Goal: Task Accomplishment & Management: Manage account settings

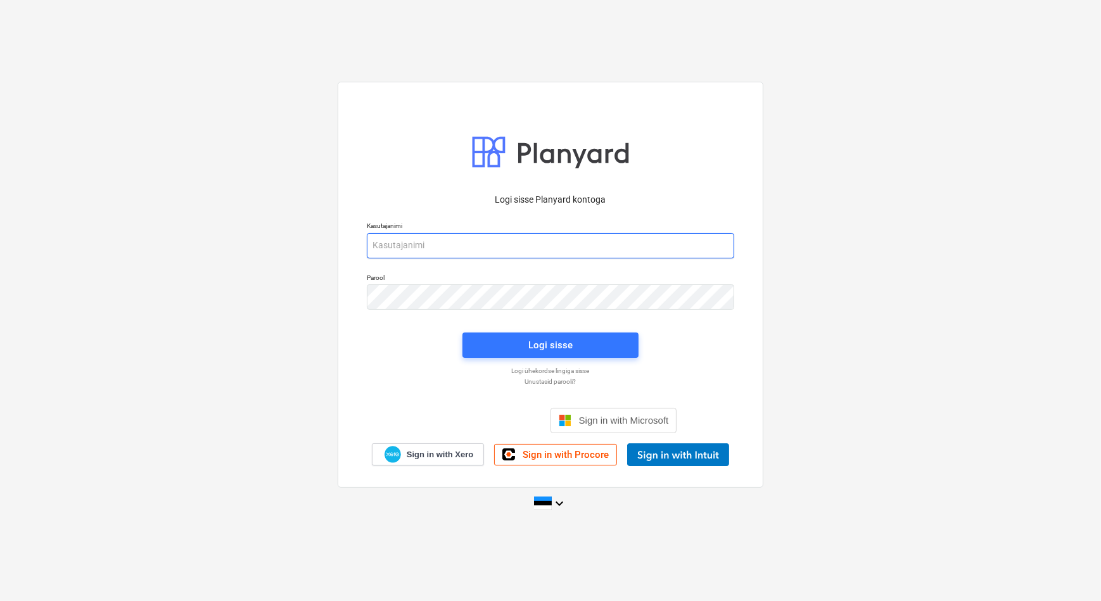
click at [422, 247] on input "email" at bounding box center [551, 245] width 368 height 25
type input "[EMAIL_ADDRESS][DOMAIN_NAME]"
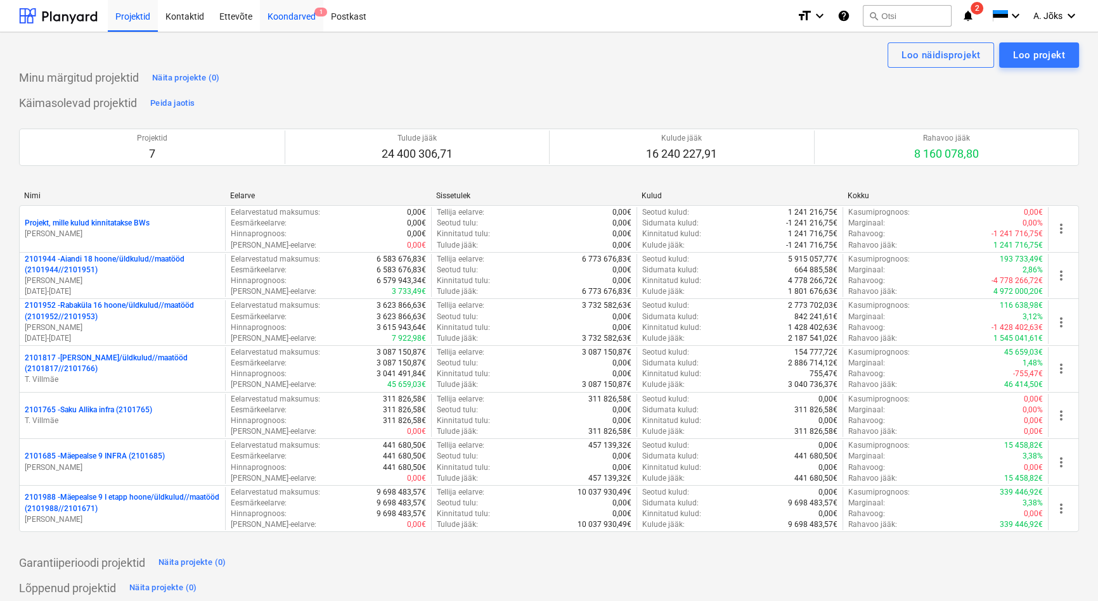
click at [297, 14] on div "Koondarved 1" at bounding box center [291, 15] width 63 height 32
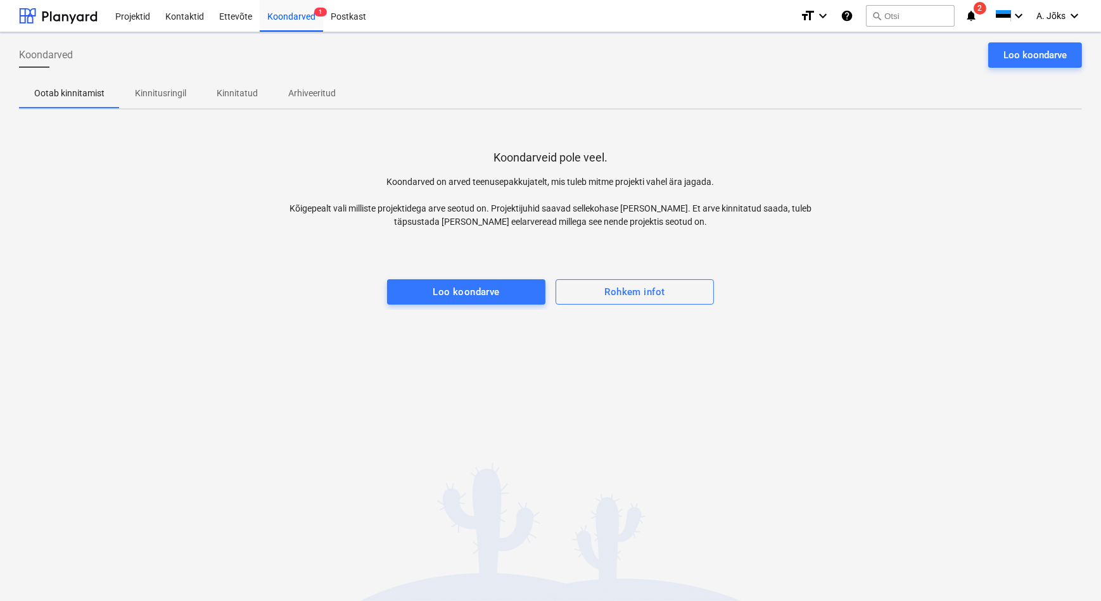
click at [158, 91] on p "Kinnitusringil" at bounding box center [160, 93] width 51 height 13
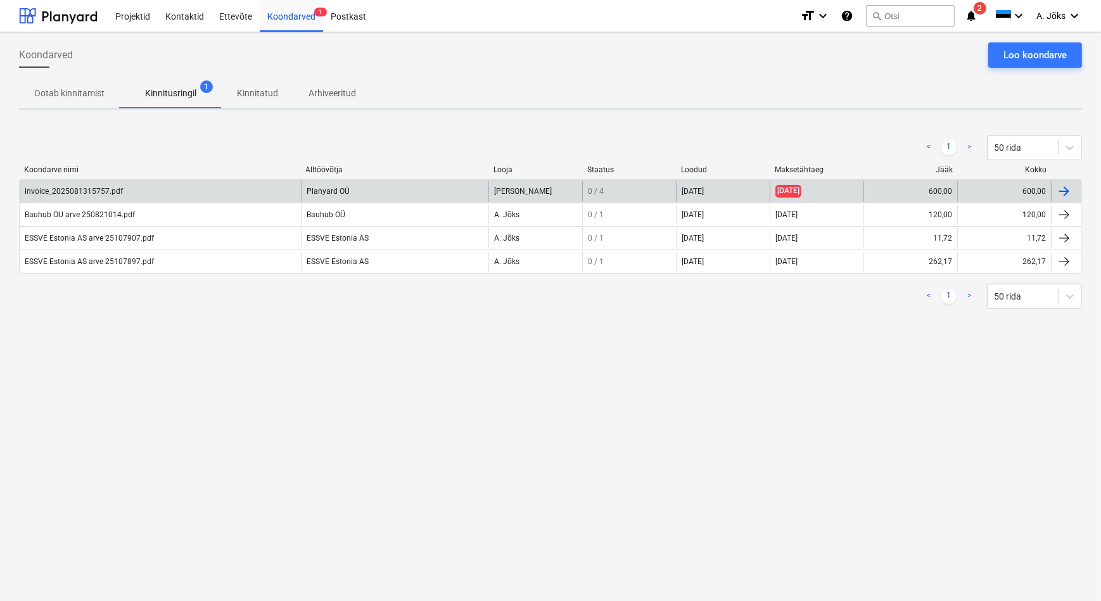
click at [110, 189] on div "invoice_2025081315757.pdf" at bounding box center [74, 191] width 98 height 9
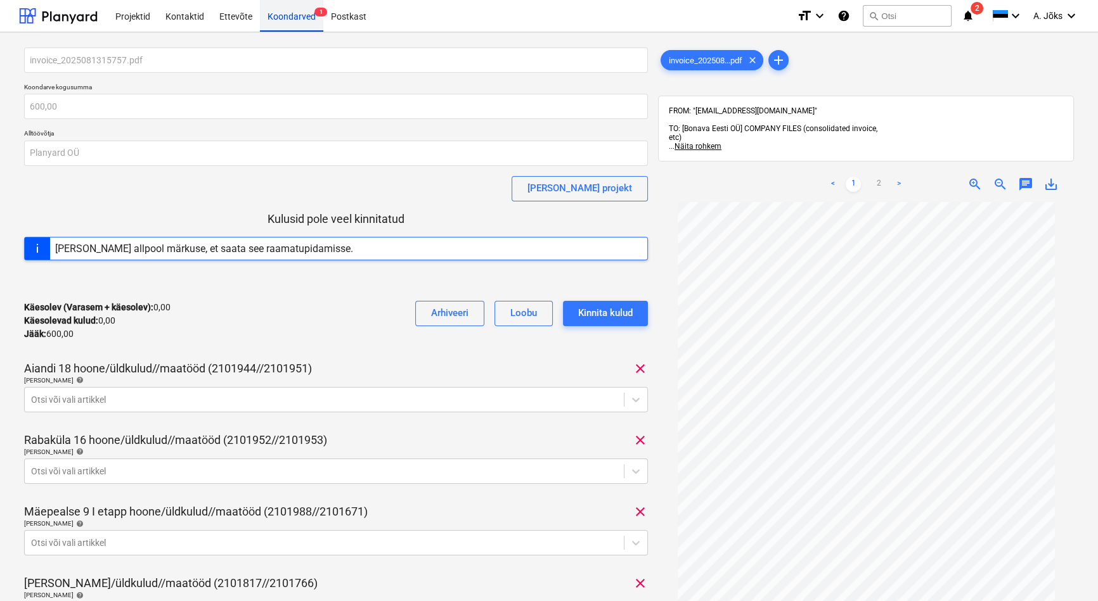
click at [288, 6] on div "Koondarved 1" at bounding box center [291, 15] width 63 height 32
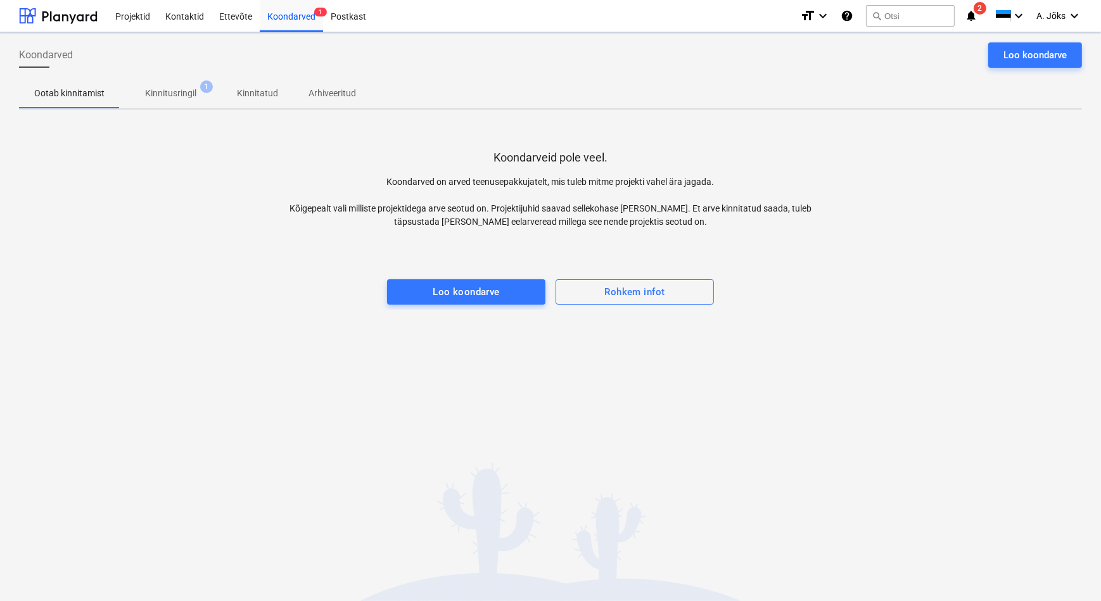
click at [172, 98] on p "Kinnitusringil" at bounding box center [170, 93] width 51 height 13
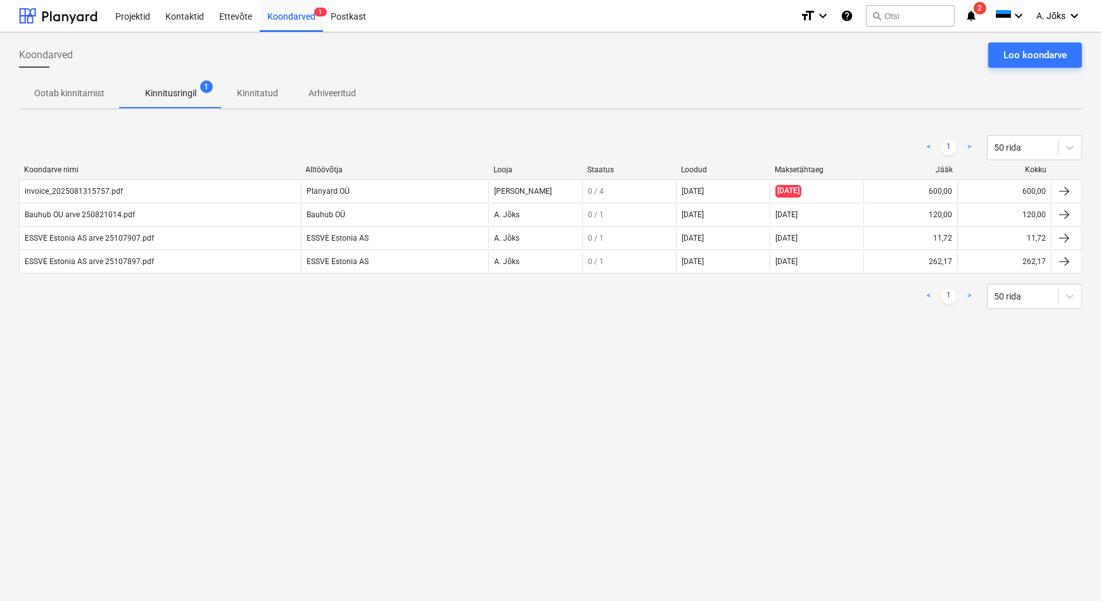
click at [106, 216] on div "Bauhub OU arve 250821014.pdf" at bounding box center [80, 214] width 110 height 9
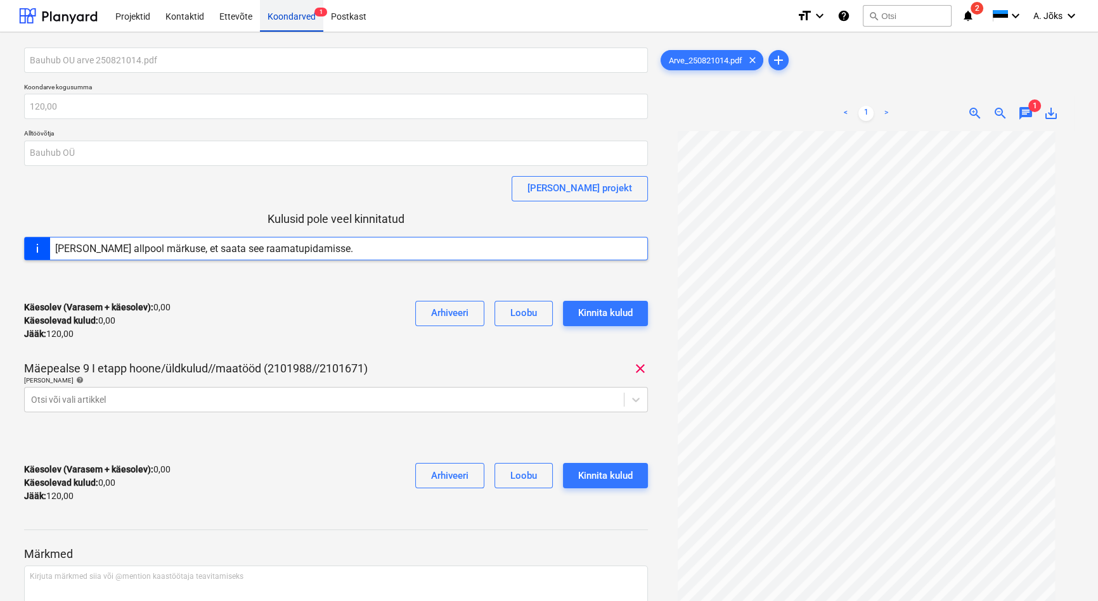
click at [298, 17] on div "Koondarved 1" at bounding box center [291, 15] width 63 height 32
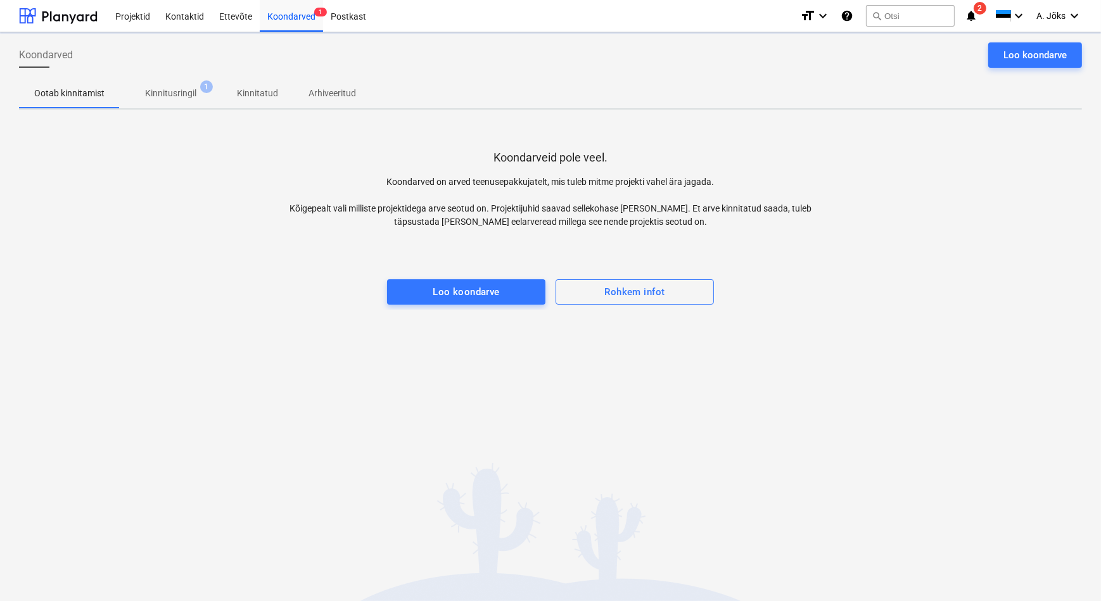
click at [172, 93] on p "Kinnitusringil" at bounding box center [170, 93] width 51 height 13
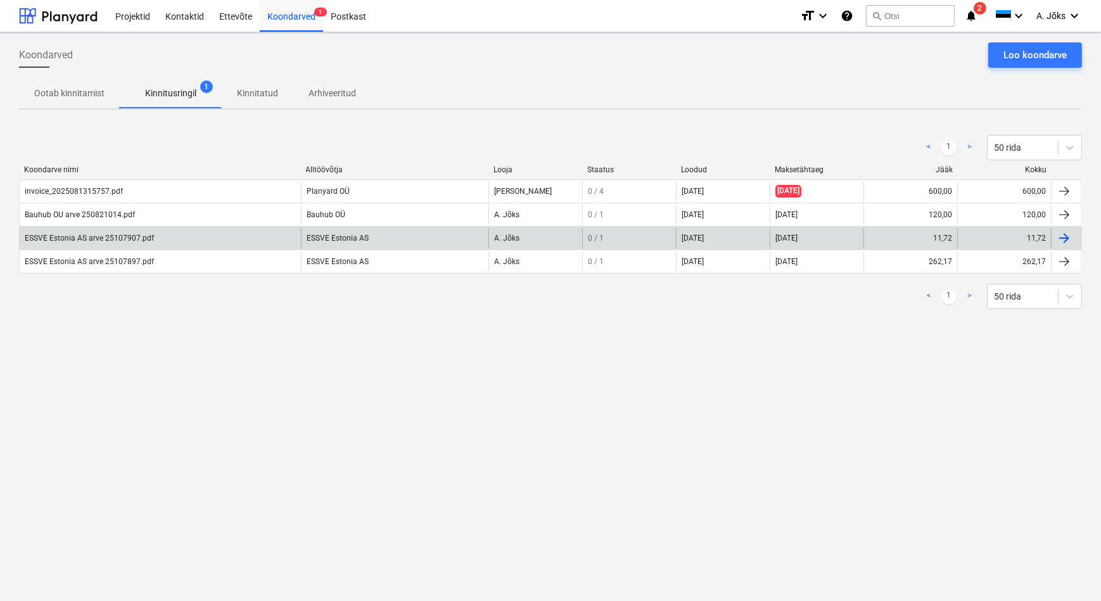
click at [129, 235] on div "ESSVE Estonia AS arve 25107907.pdf" at bounding box center [89, 238] width 129 height 9
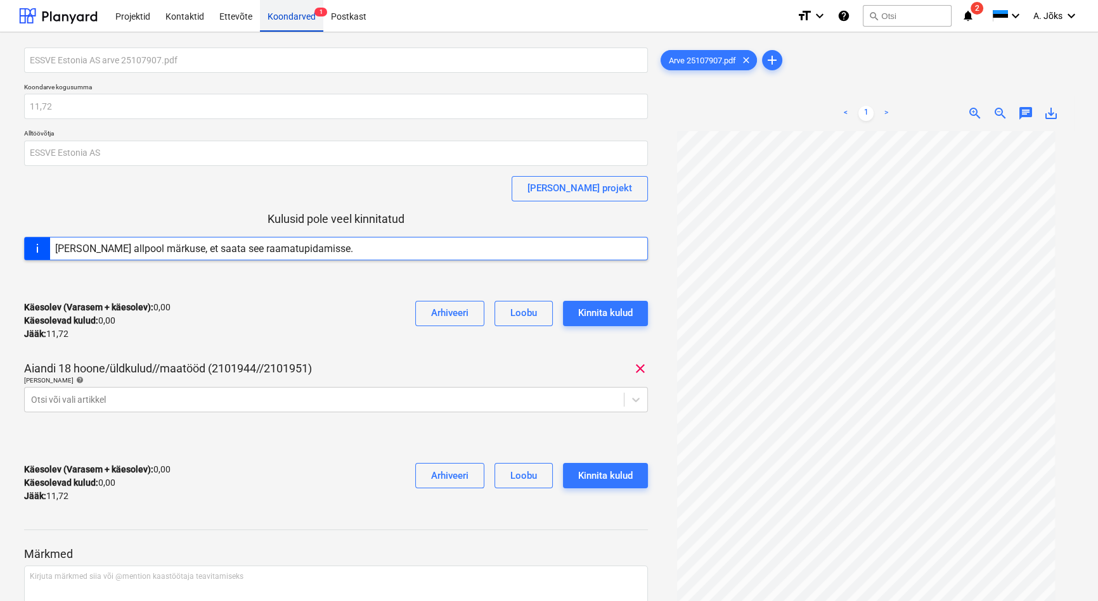
click at [297, 16] on div "Koondarved 1" at bounding box center [291, 15] width 63 height 32
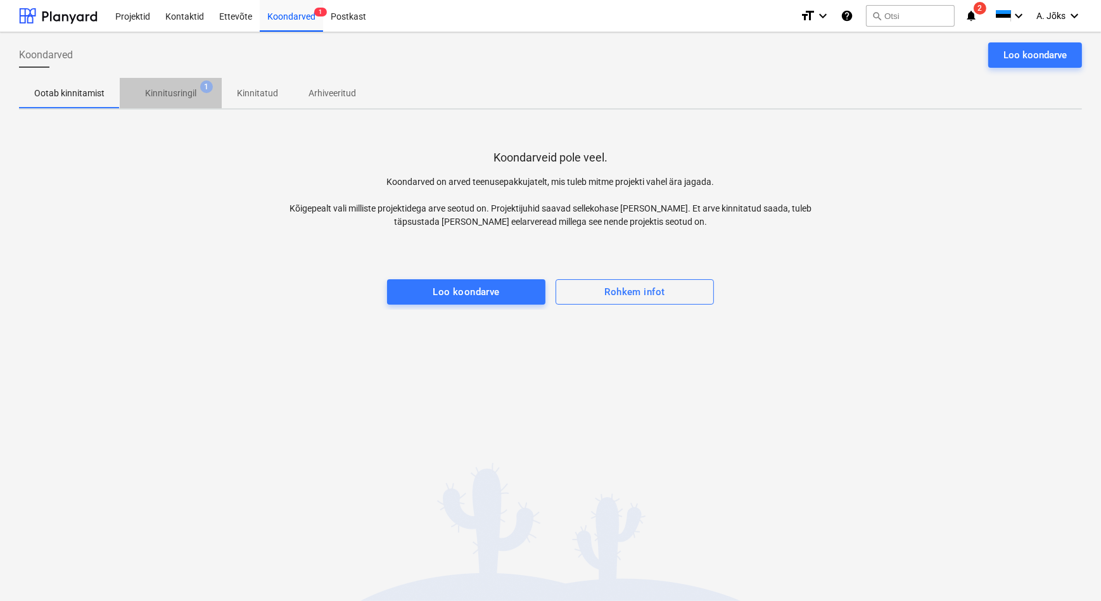
click at [174, 94] on p "Kinnitusringil" at bounding box center [170, 93] width 51 height 13
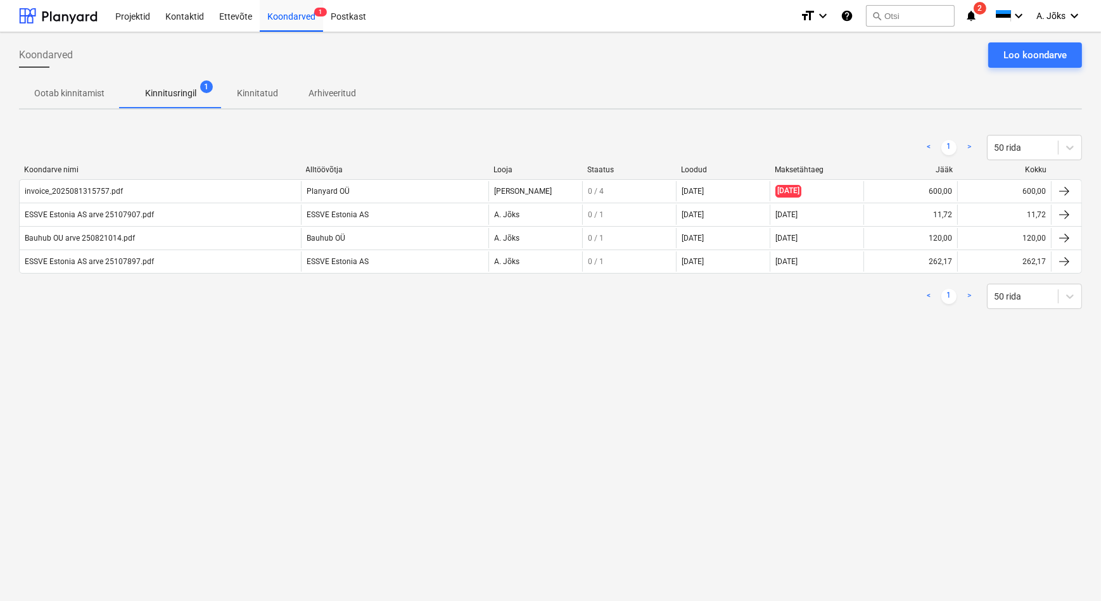
click at [977, 13] on span "2" at bounding box center [980, 8] width 13 height 13
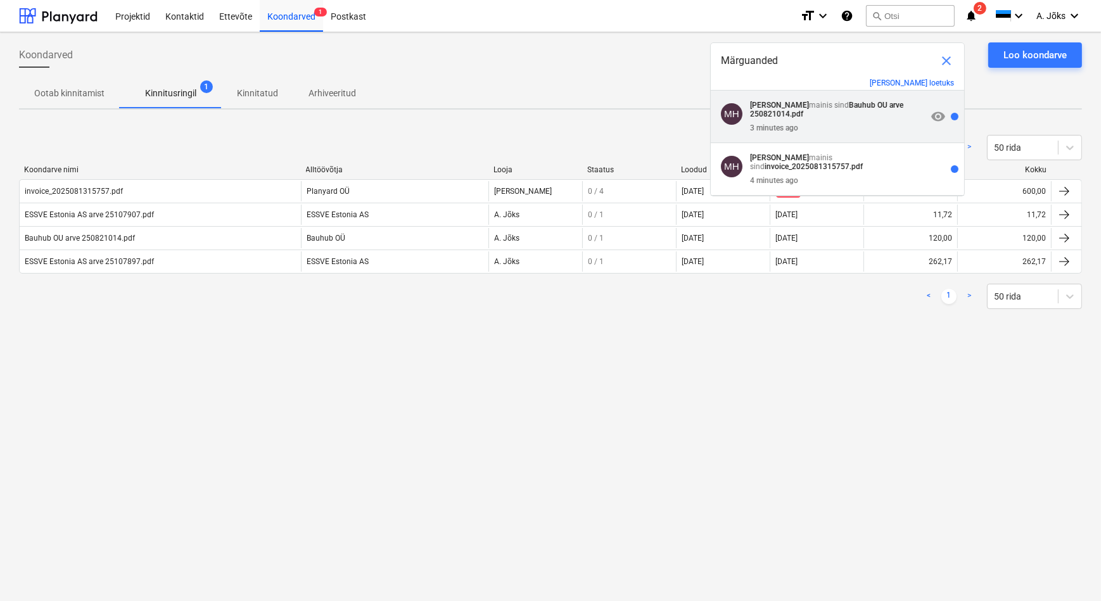
click at [854, 105] on strong "Bauhub OU arve 250821014.pdf" at bounding box center [826, 110] width 153 height 18
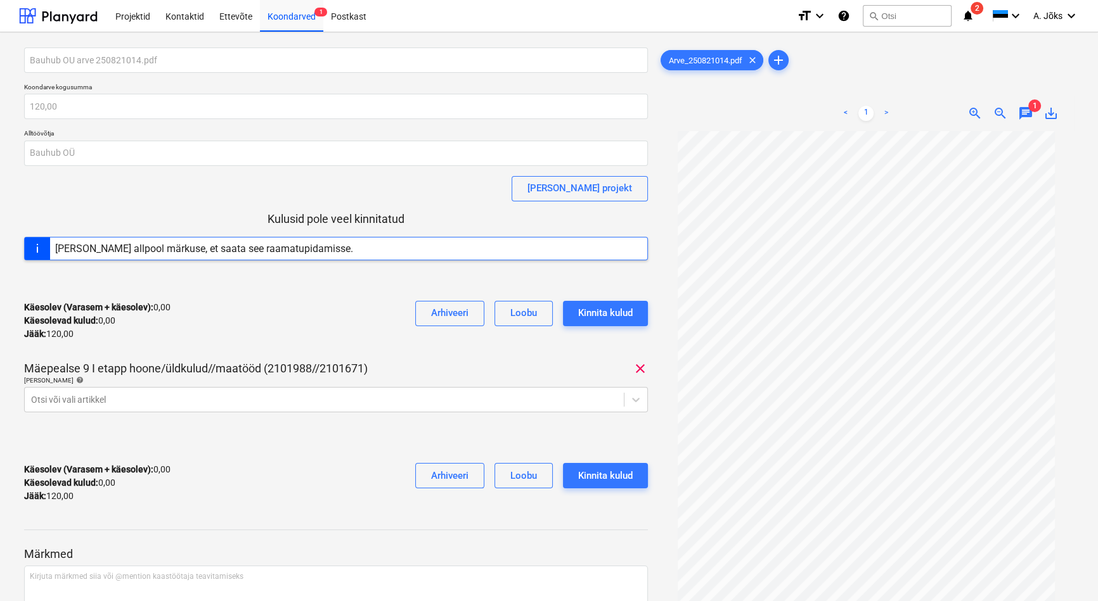
click at [970, 10] on span "2" at bounding box center [976, 8] width 13 height 13
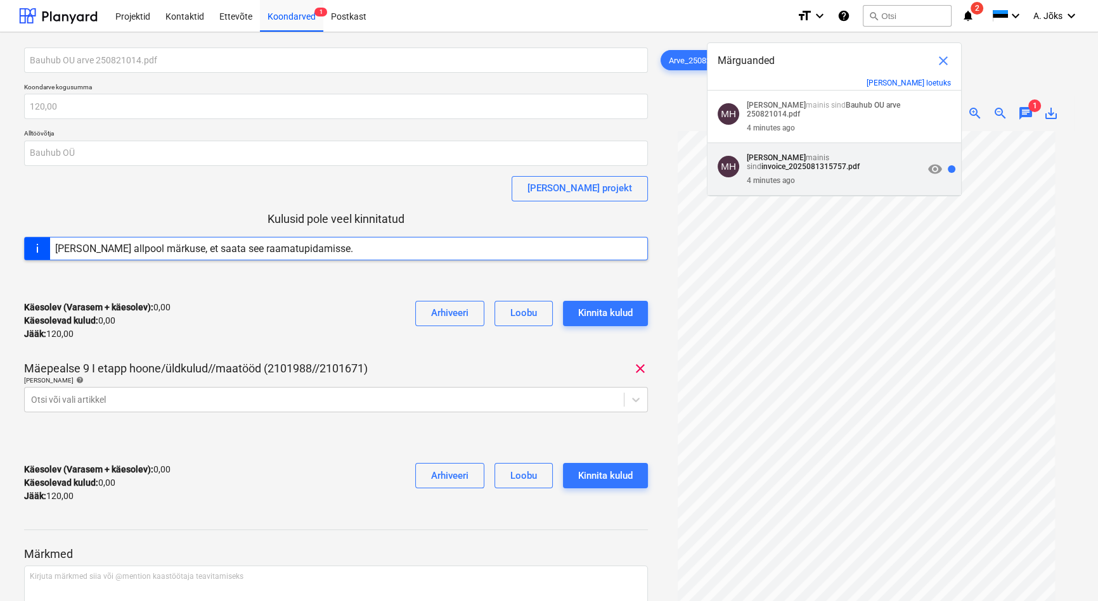
click at [807, 176] on div "4 minutes ago" at bounding box center [835, 178] width 177 height 14
type input "invoice_2025081315757.pdf"
type input "600,00"
type input "Planyard OÜ"
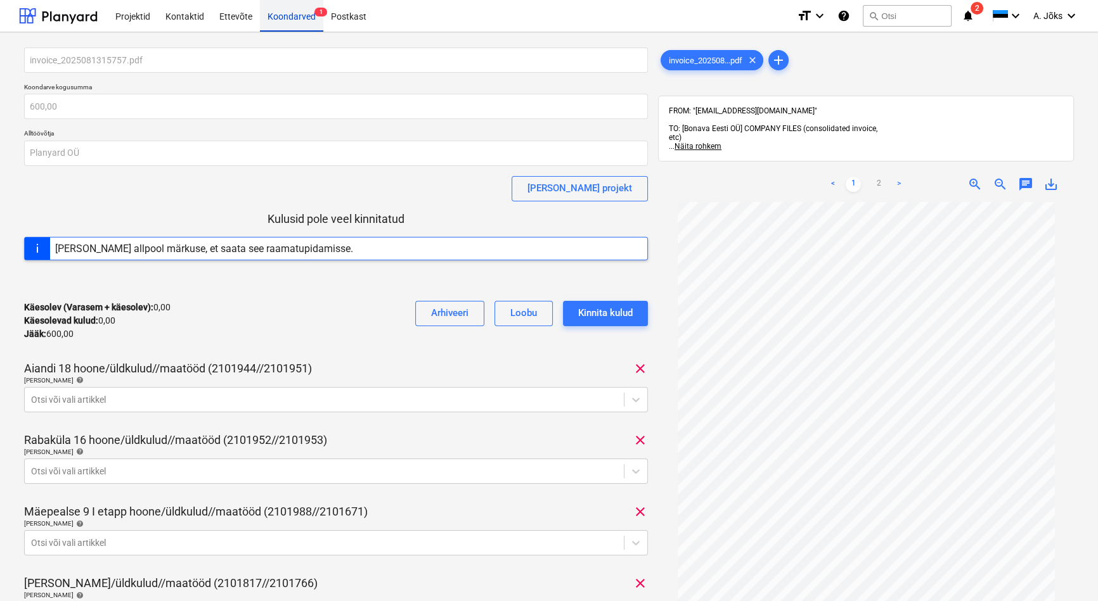
click at [291, 14] on div "Koondarved 1" at bounding box center [291, 15] width 63 height 32
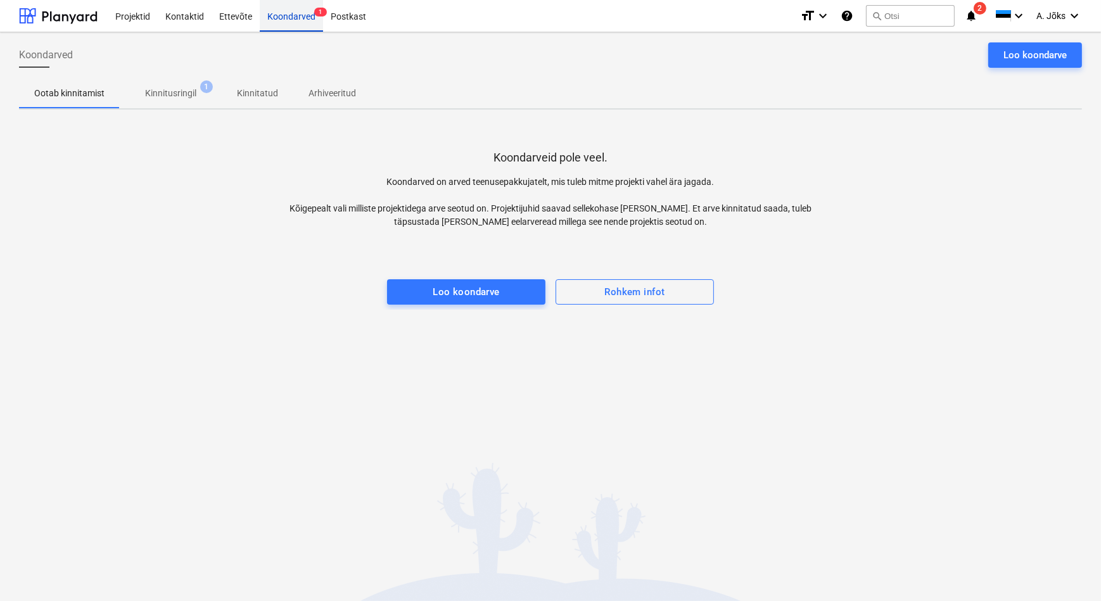
click at [300, 13] on div "Koondarved 1" at bounding box center [291, 15] width 63 height 32
click at [174, 100] on p "Kinnitusringil" at bounding box center [170, 93] width 51 height 13
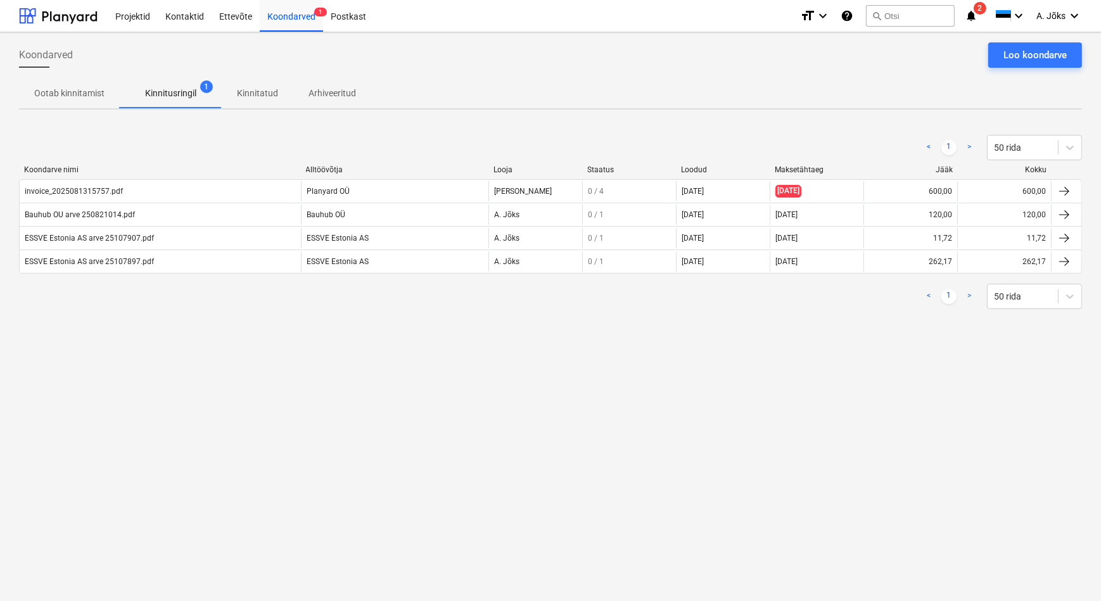
click at [265, 356] on div "Koondarved Loo koondarve Ootab kinnitamist Kinnitusringil 1 Kinnitatud Arhiveer…" at bounding box center [550, 316] width 1101 height 569
click at [320, 397] on div "Koondarved Loo koondarve Ootab kinnitamist Kinnitusringil 1 Kinnitatud Arhiveer…" at bounding box center [550, 316] width 1101 height 569
click at [329, 333] on div "Koondarved Loo koondarve Ootab kinnitamist Kinnitusringil 1 Kinnitatud Arhiveer…" at bounding box center [550, 316] width 1101 height 569
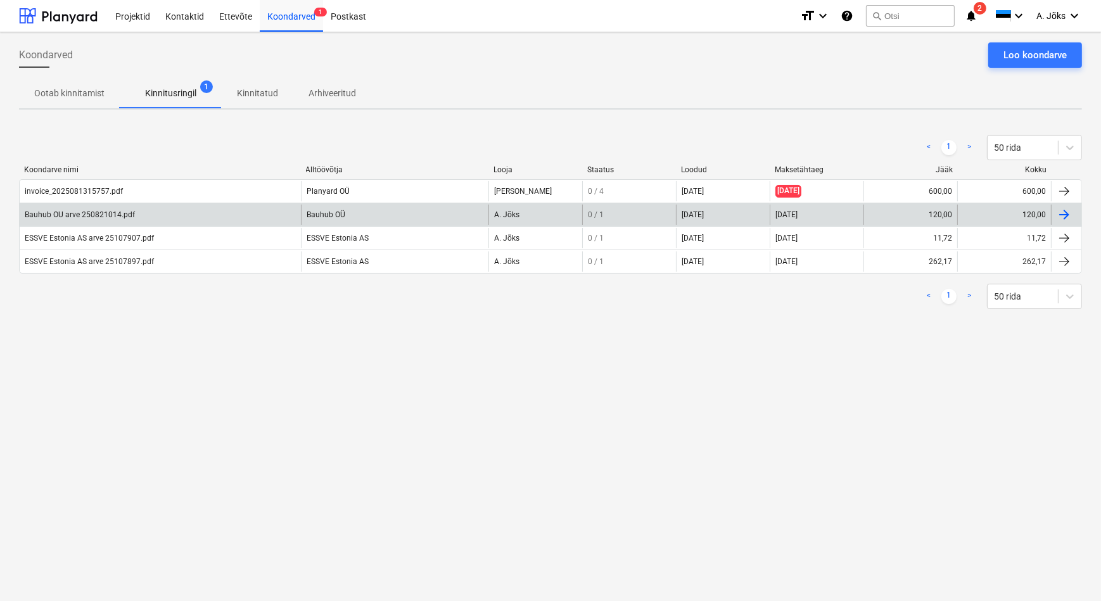
click at [117, 210] on div "Bauhub OU arve 250821014.pdf" at bounding box center [80, 214] width 110 height 9
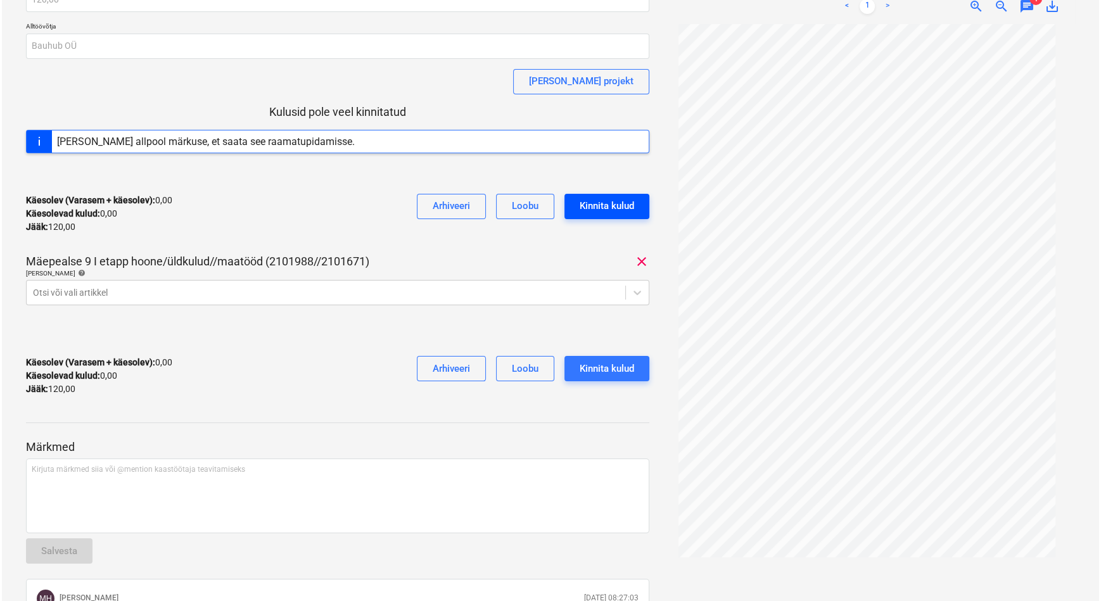
scroll to position [115, 0]
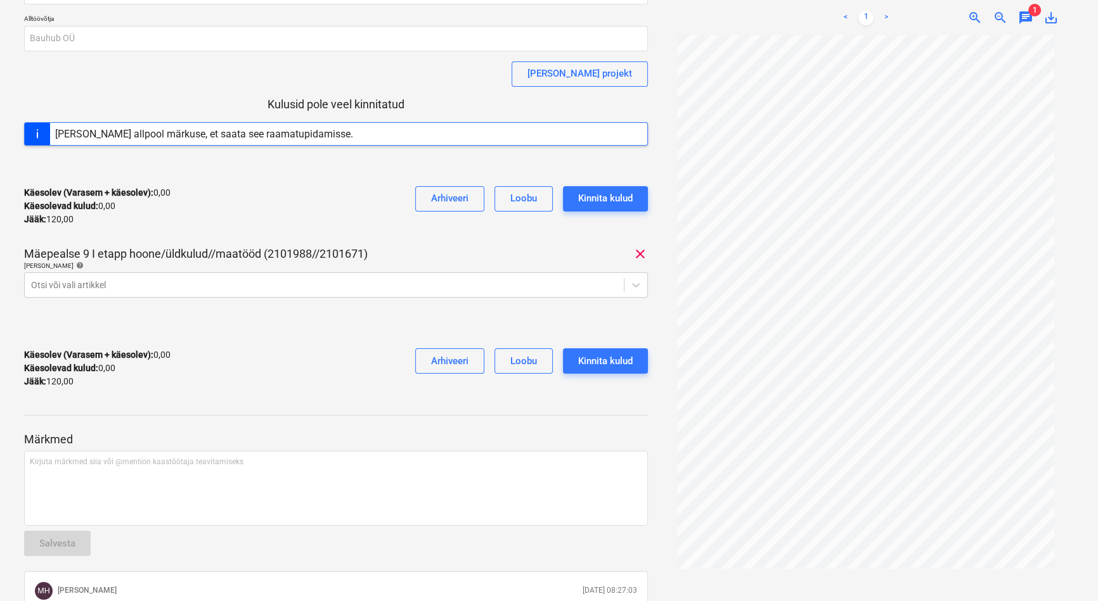
click at [643, 251] on span "clear" at bounding box center [639, 254] width 15 height 15
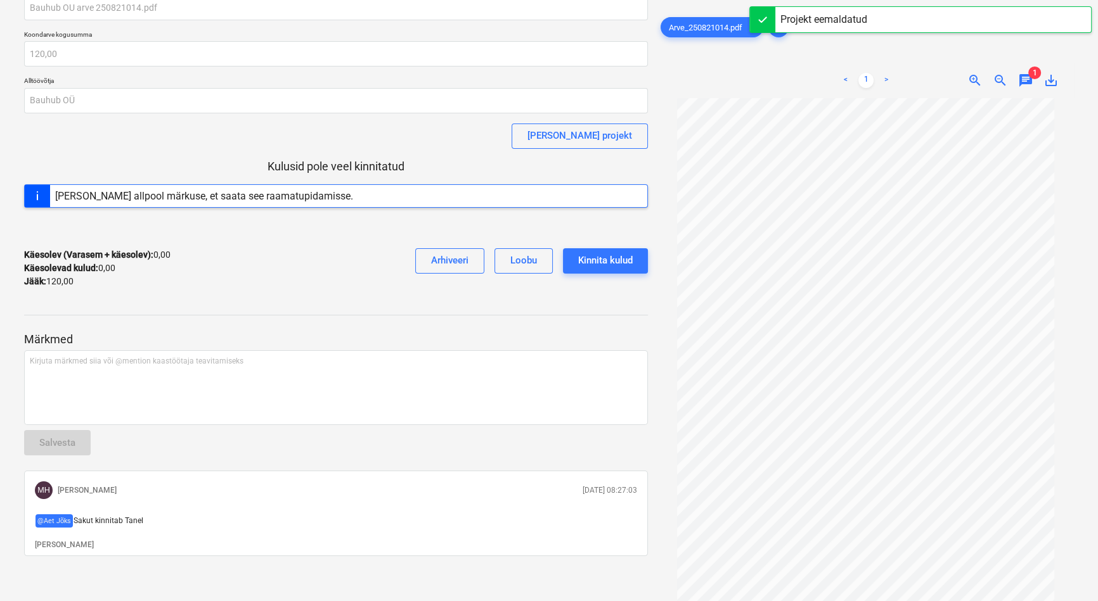
scroll to position [0, 0]
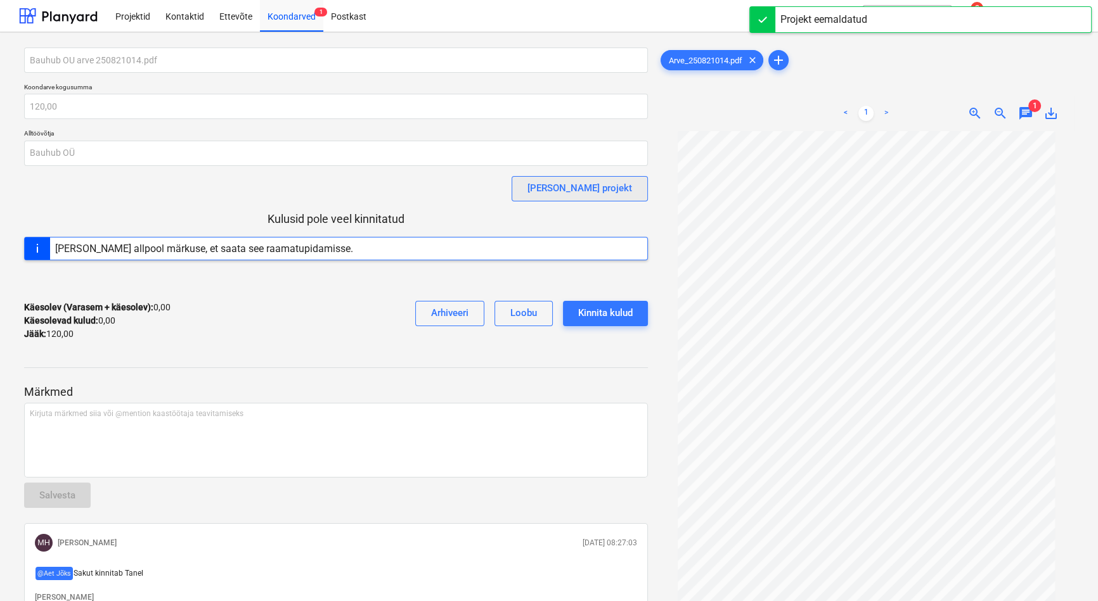
click at [603, 193] on div "[PERSON_NAME] projekt" at bounding box center [579, 188] width 105 height 16
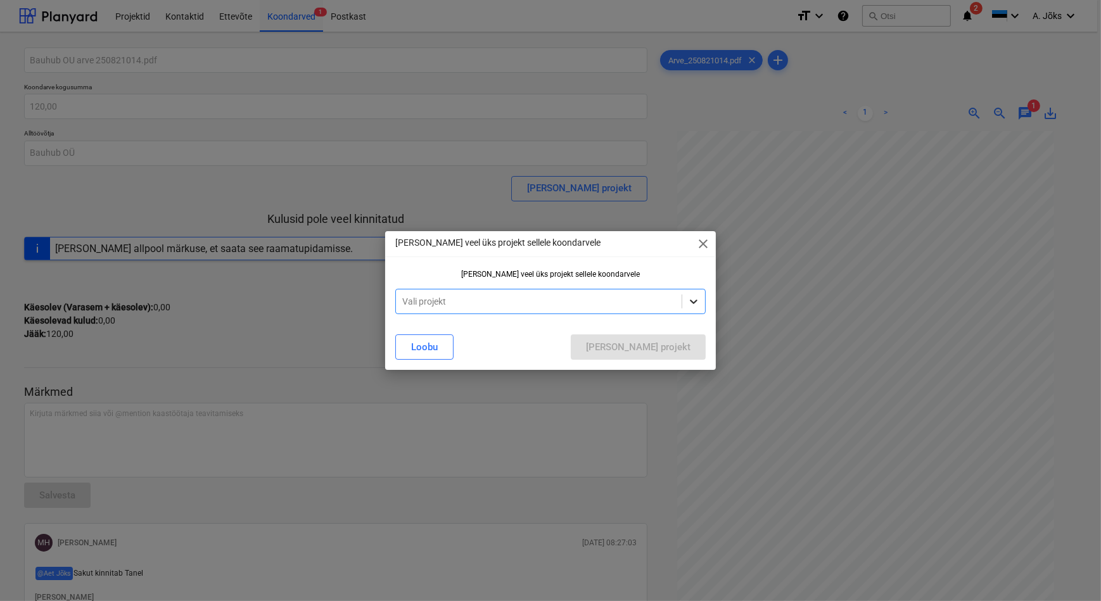
click at [692, 303] on icon at bounding box center [694, 302] width 8 height 4
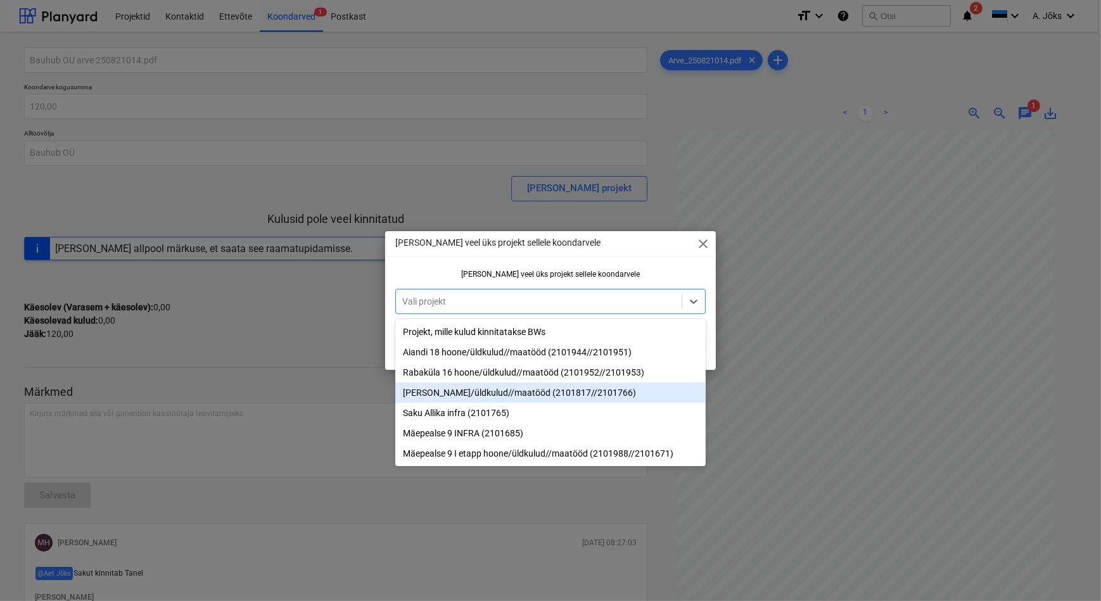
click at [610, 395] on div "[PERSON_NAME]/üldkulud//maatööd (2101817//2101766)" at bounding box center [550, 393] width 310 height 20
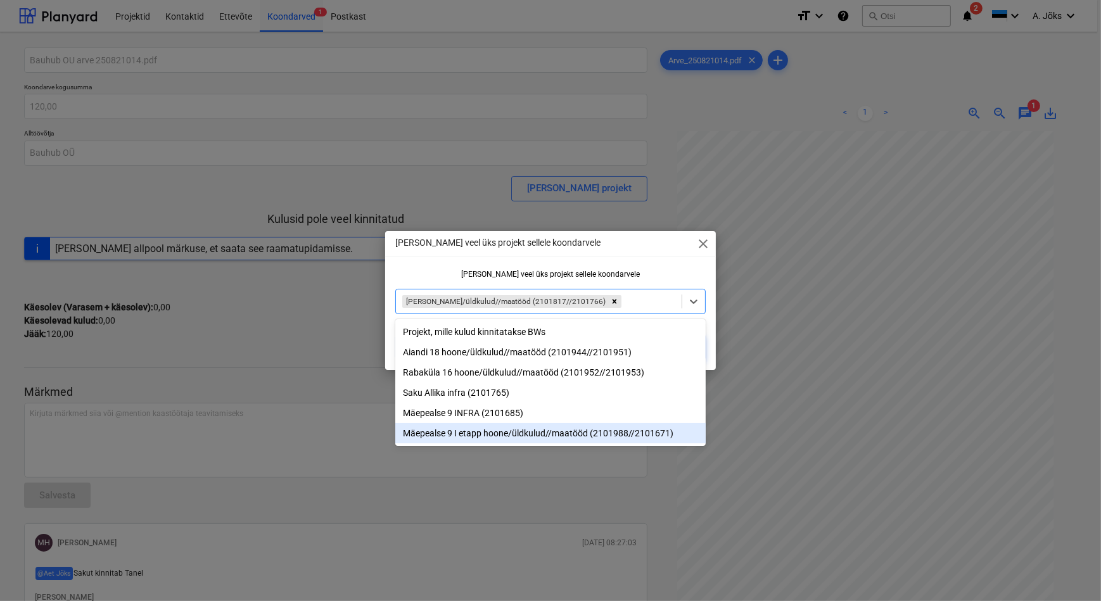
click at [742, 461] on div "[PERSON_NAME] veel üks projekt sellele koondarvele close [PERSON_NAME] veel üks…" at bounding box center [550, 300] width 1101 height 601
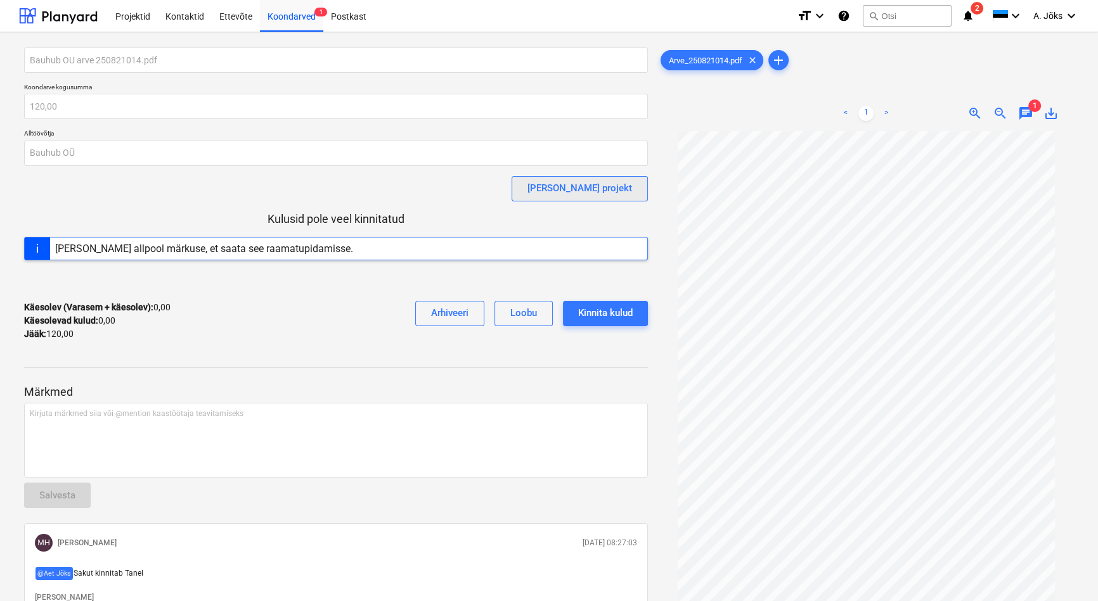
click at [580, 186] on button "[PERSON_NAME] projekt" at bounding box center [579, 188] width 136 height 25
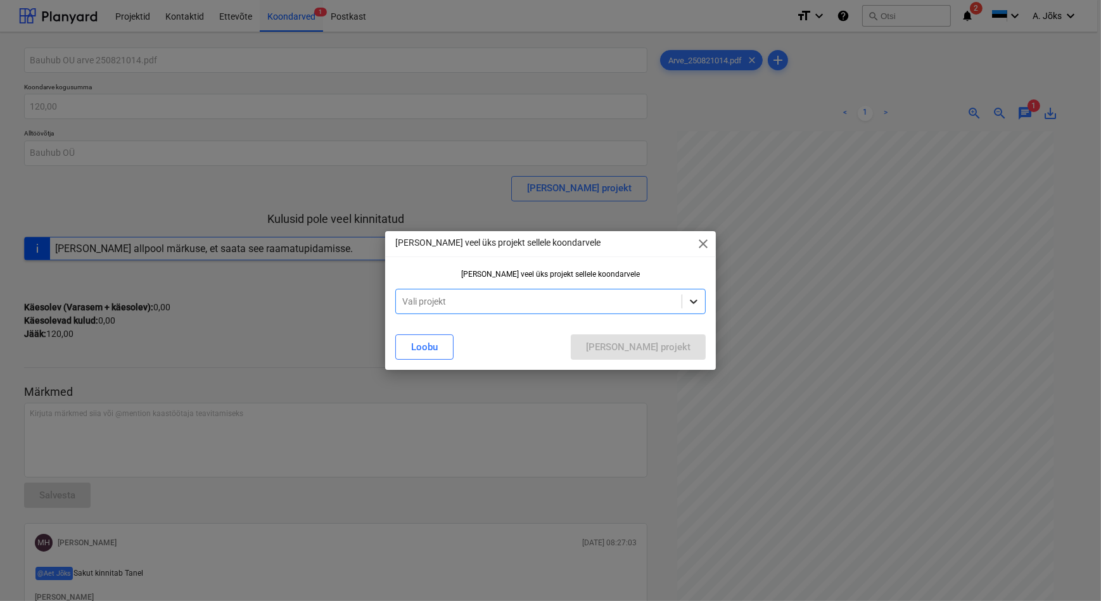
click at [691, 300] on icon at bounding box center [694, 301] width 13 height 13
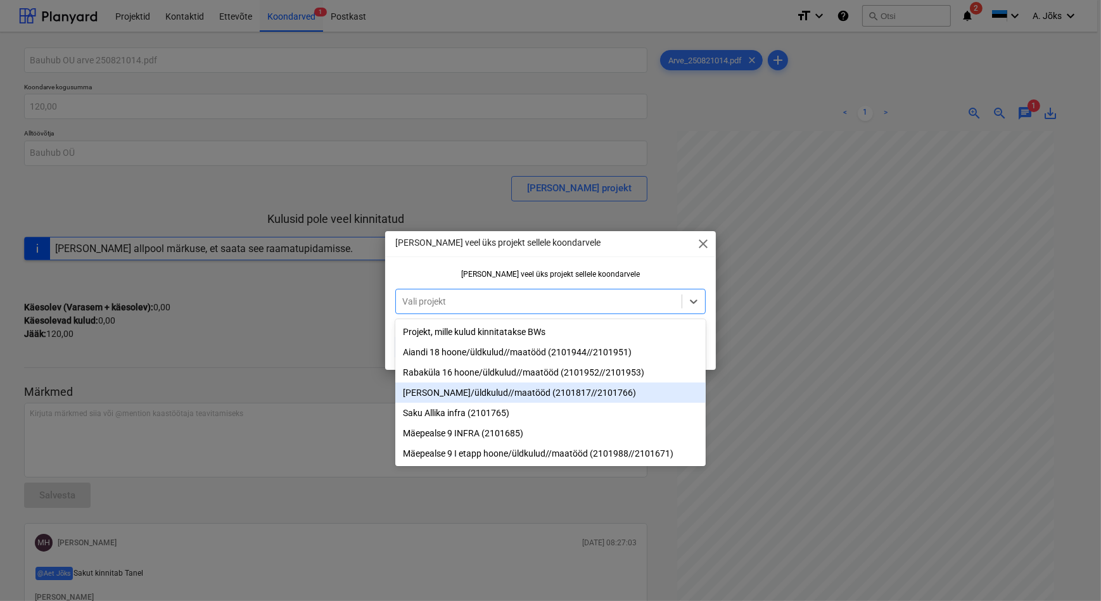
click at [483, 400] on div "[PERSON_NAME]/üldkulud//maatööd (2101817//2101766)" at bounding box center [550, 393] width 310 height 20
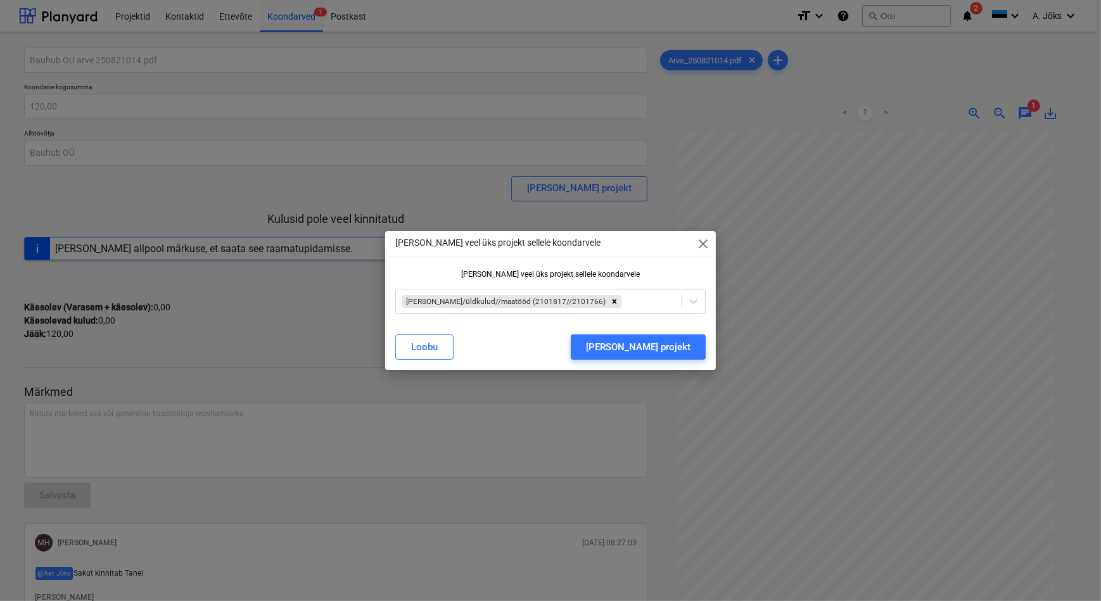
click at [593, 475] on div "[PERSON_NAME] veel üks projekt sellele koondarvele close [PERSON_NAME] veel üks…" at bounding box center [550, 300] width 1101 height 601
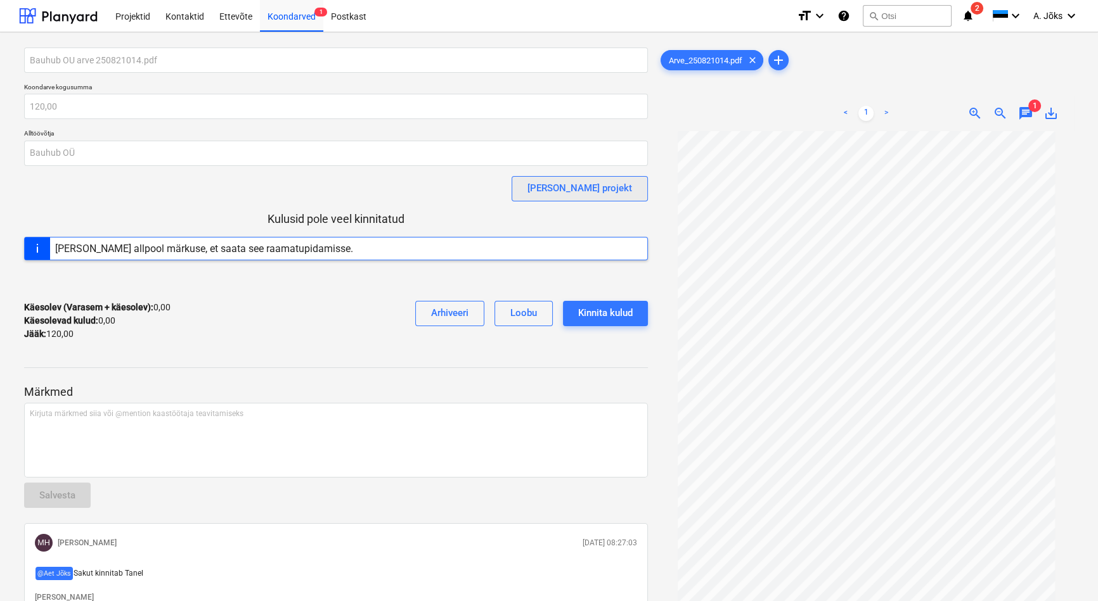
click at [608, 185] on div "[PERSON_NAME] projekt" at bounding box center [579, 188] width 105 height 16
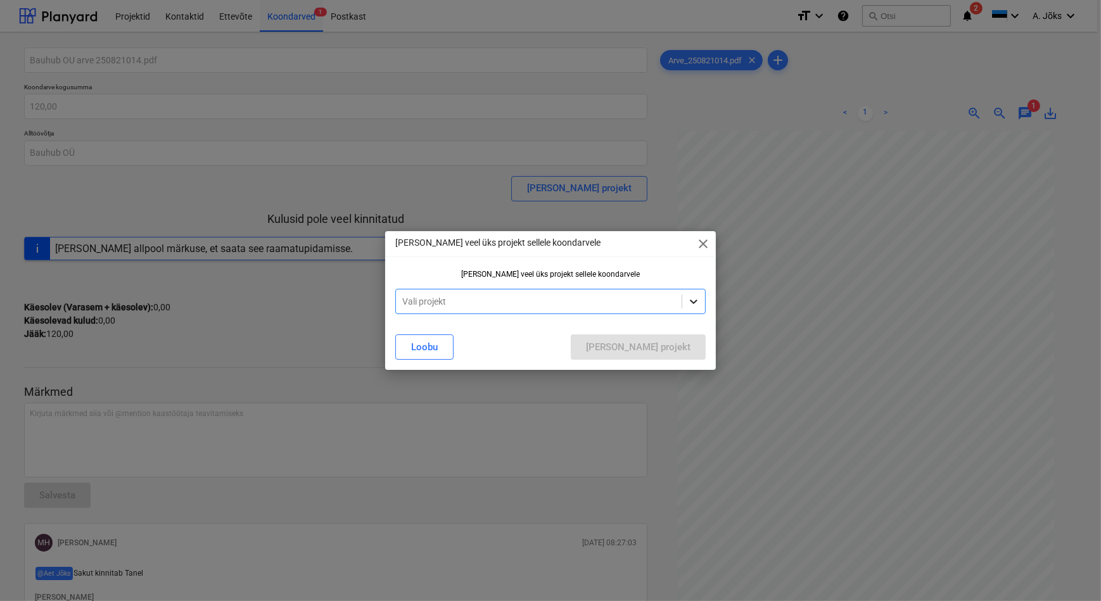
click at [699, 305] on icon at bounding box center [694, 301] width 13 height 13
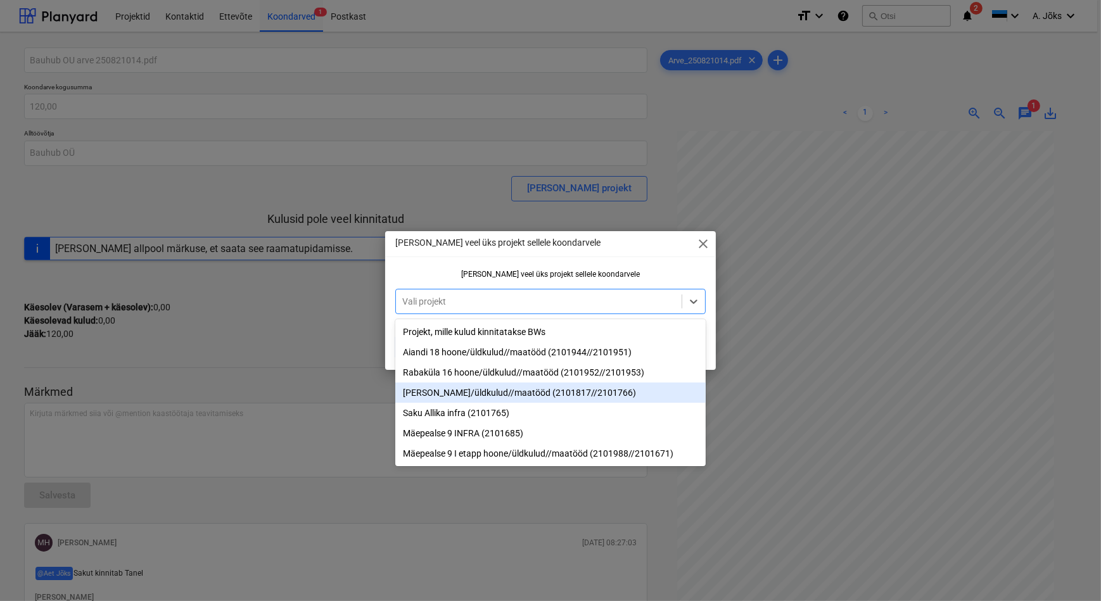
click at [555, 393] on div "[PERSON_NAME]/üldkulud//maatööd (2101817//2101766)" at bounding box center [550, 393] width 310 height 20
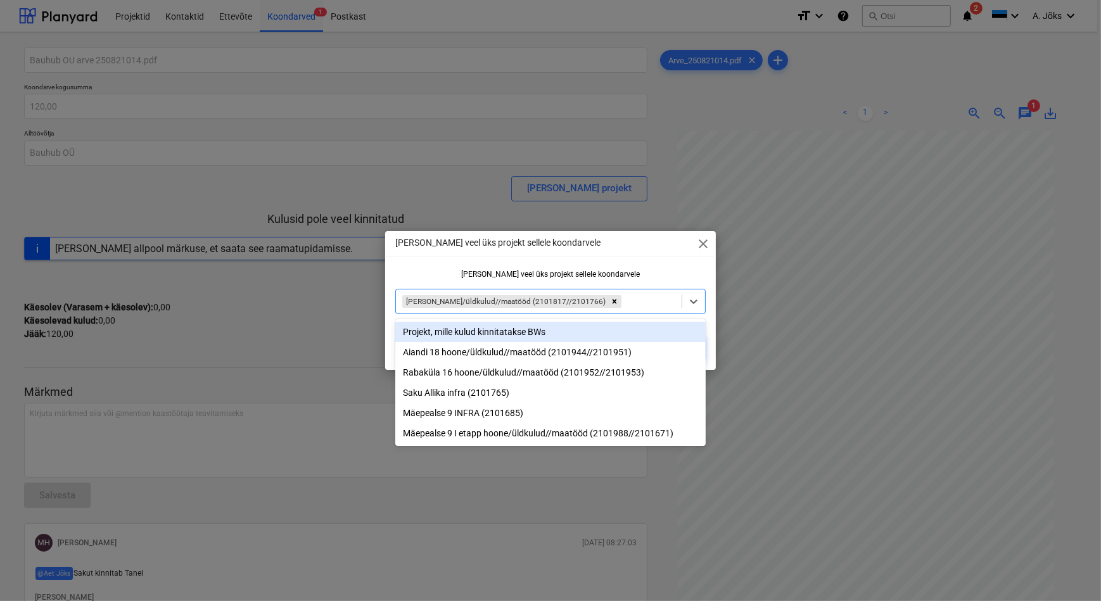
click at [539, 257] on div at bounding box center [550, 257] width 330 height 1
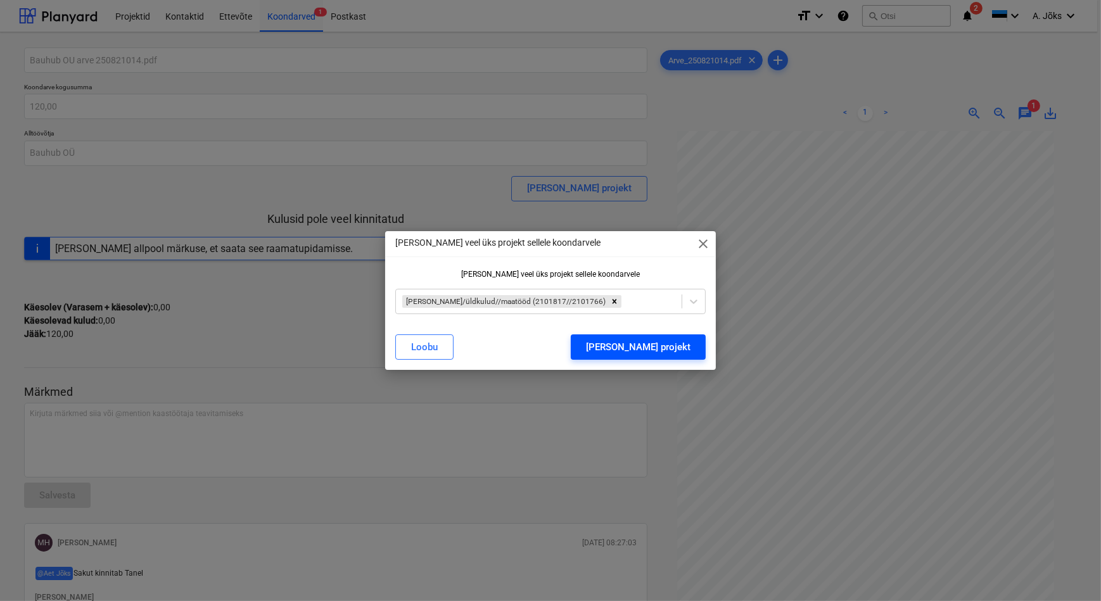
click at [667, 346] on div "[PERSON_NAME] projekt" at bounding box center [638, 347] width 105 height 16
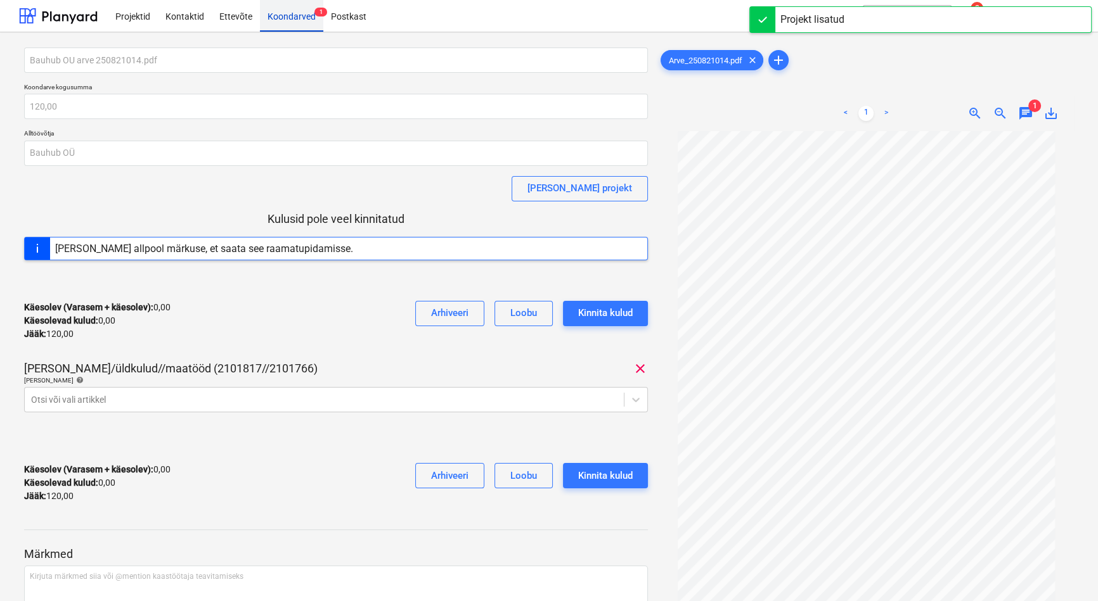
click at [287, 12] on div "Koondarved 1" at bounding box center [291, 15] width 63 height 32
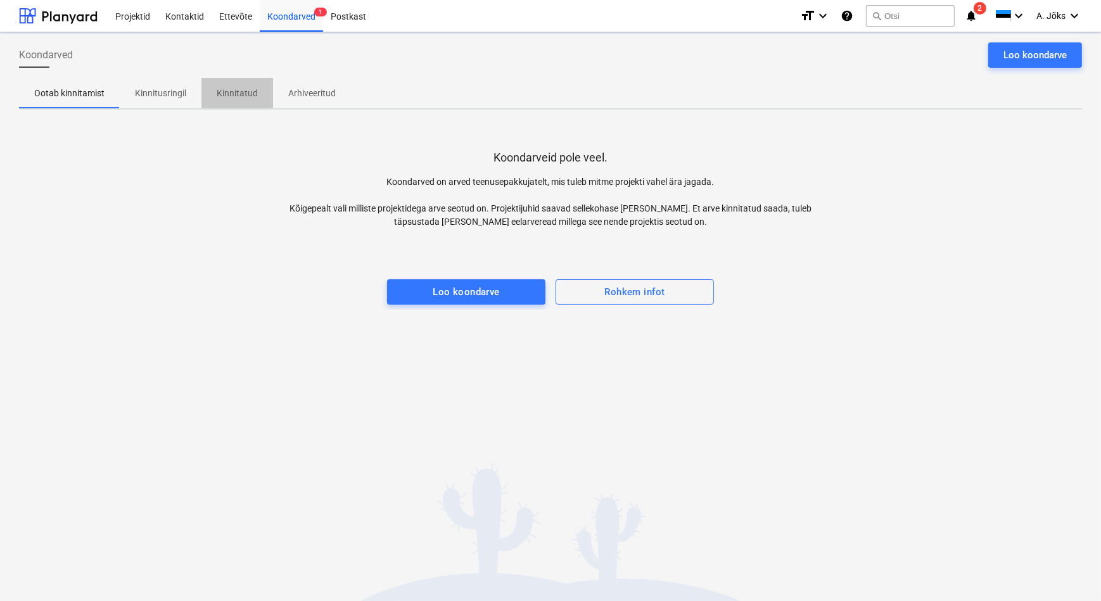
click at [240, 92] on p "Kinnitatud" at bounding box center [237, 93] width 41 height 13
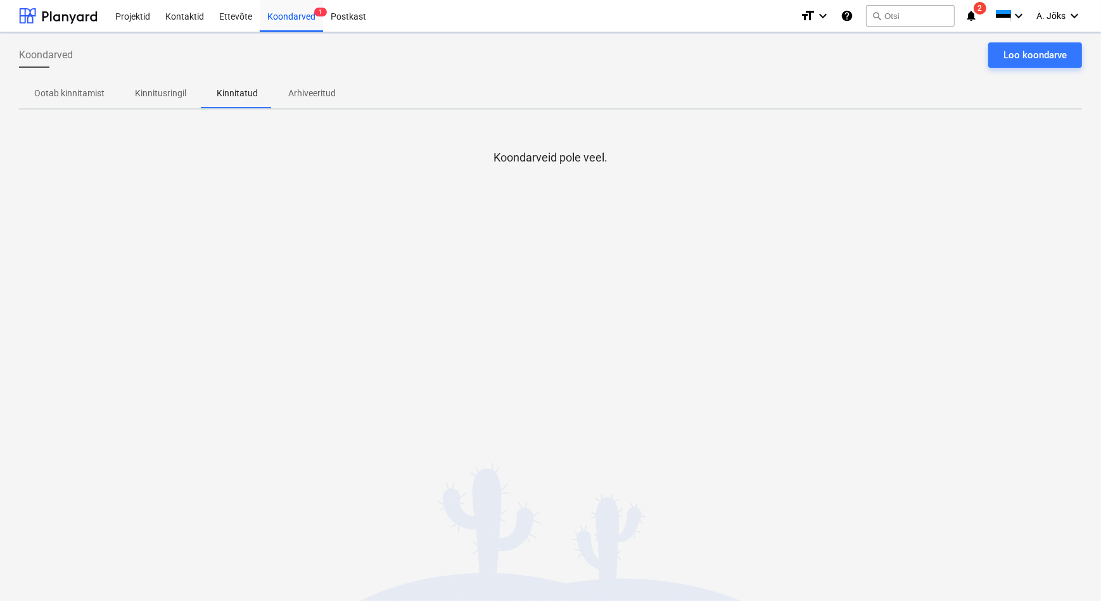
click at [324, 247] on div "Koondarveid pole veel." at bounding box center [550, 215] width 1063 height 190
click at [165, 99] on p "Kinnitusringil" at bounding box center [160, 93] width 51 height 13
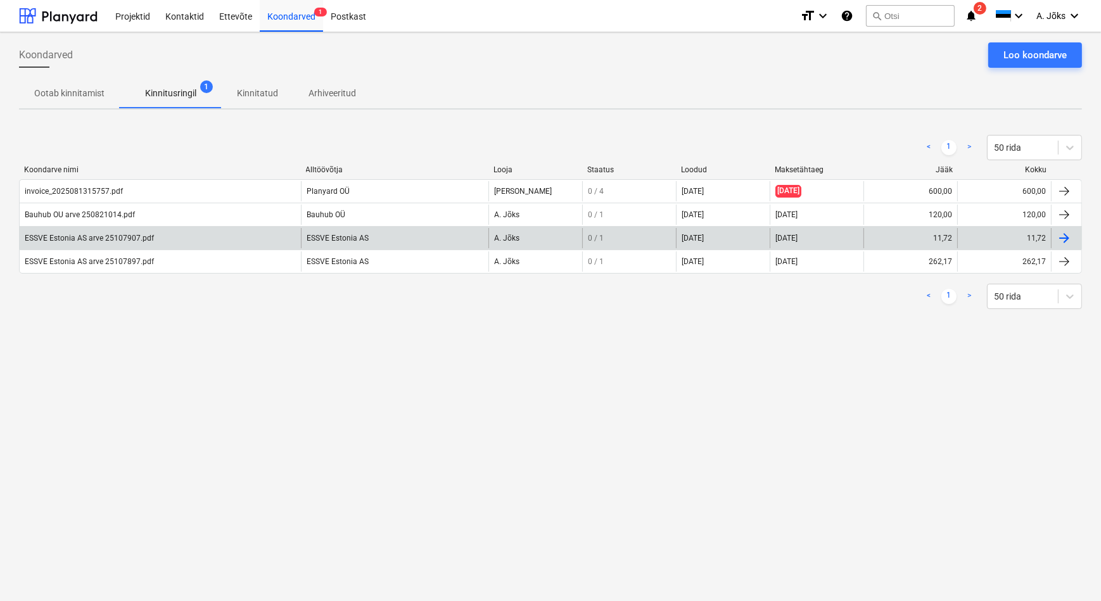
click at [96, 234] on div "ESSVE Estonia AS arve 25107907.pdf" at bounding box center [89, 238] width 129 height 9
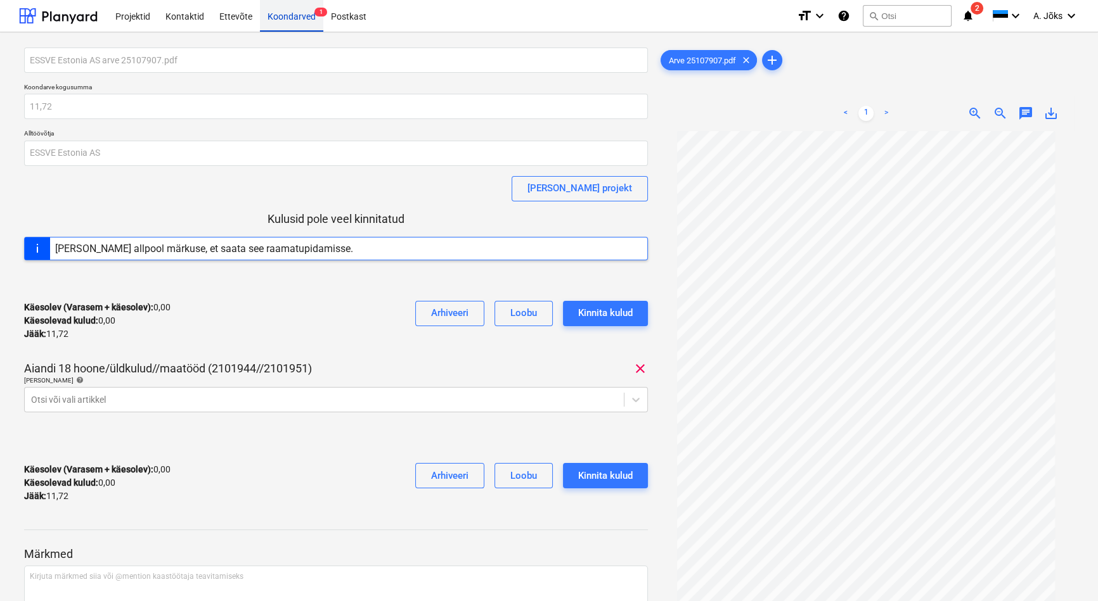
click at [281, 13] on div "Koondarved 1" at bounding box center [291, 15] width 63 height 32
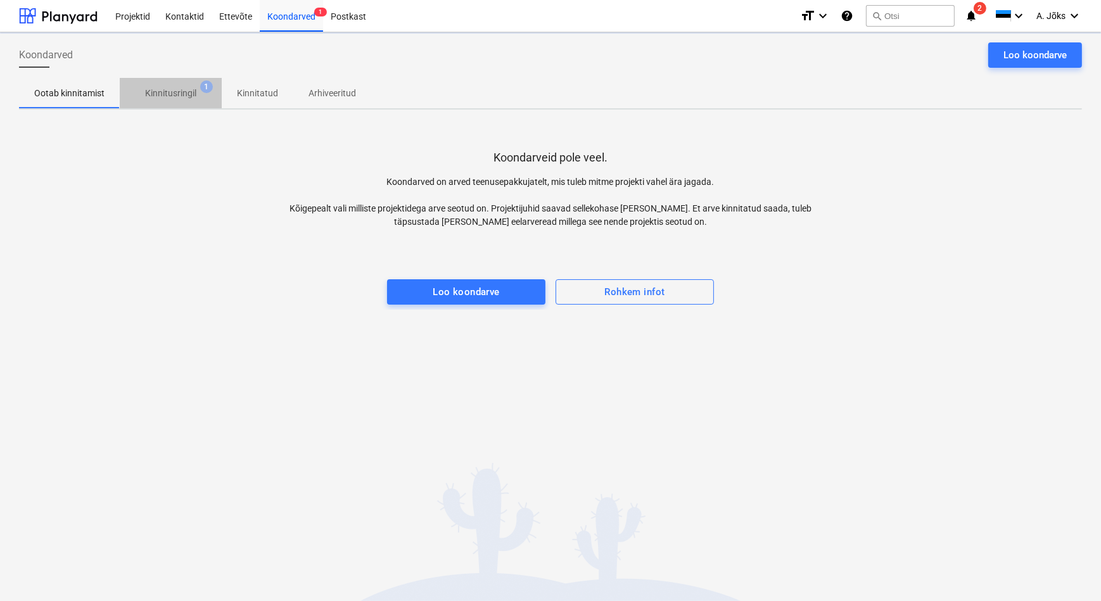
click at [168, 95] on p "Kinnitusringil" at bounding box center [170, 93] width 51 height 13
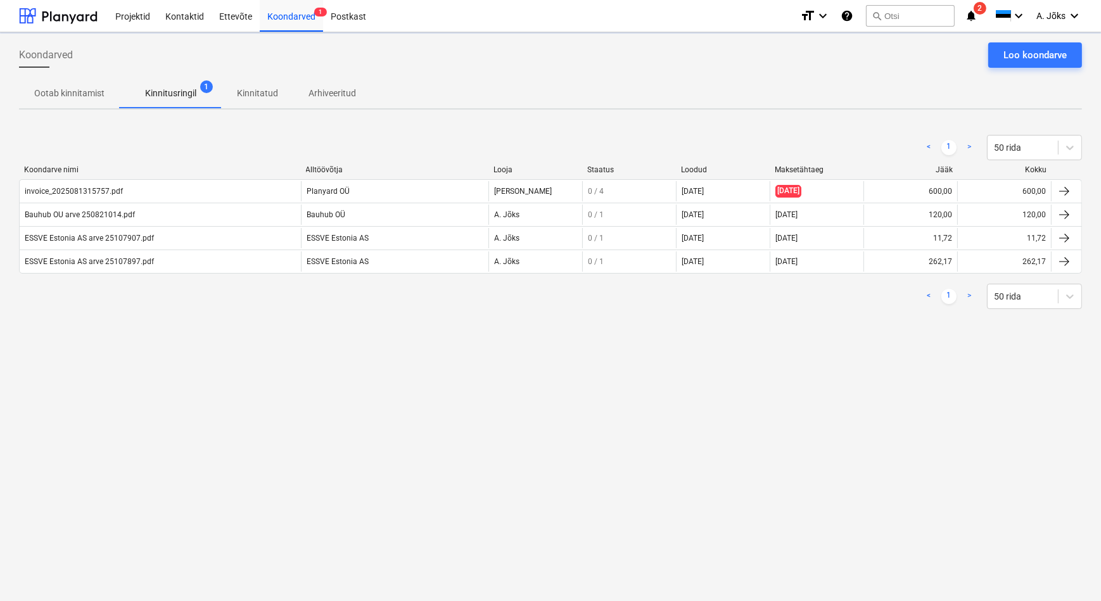
click at [253, 404] on div "Koondarved Loo koondarve Ootab kinnitamist Kinnitusringil 1 Kinnitatud Arhiveer…" at bounding box center [550, 316] width 1101 height 569
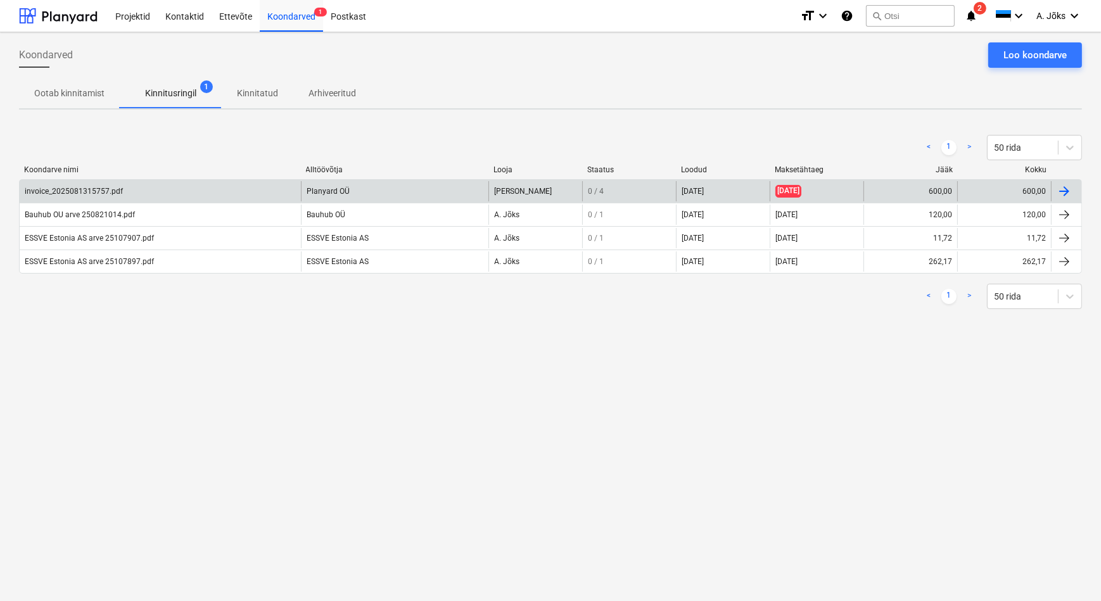
click at [114, 196] on div "invoice_2025081315757.pdf" at bounding box center [74, 191] width 98 height 9
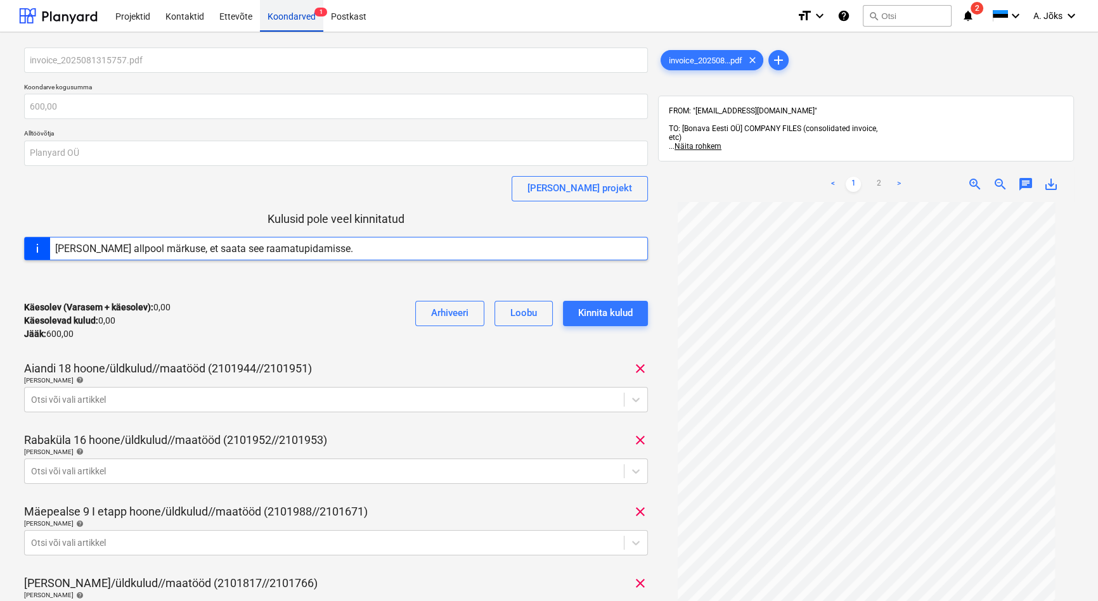
click at [276, 21] on div "Koondarved 1" at bounding box center [291, 15] width 63 height 32
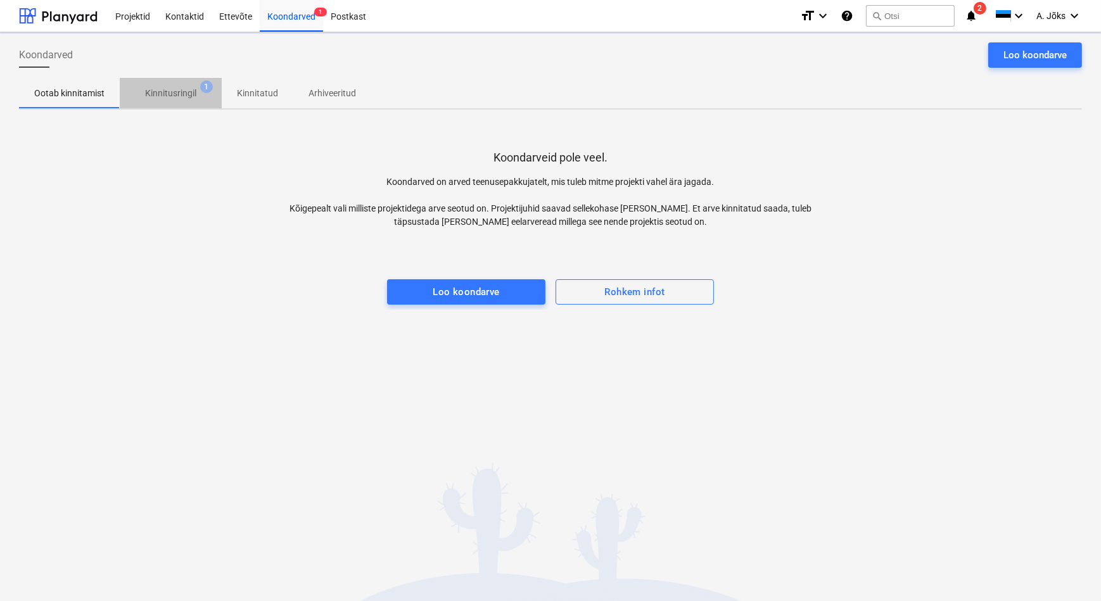
click at [167, 96] on p "Kinnitusringil" at bounding box center [170, 93] width 51 height 13
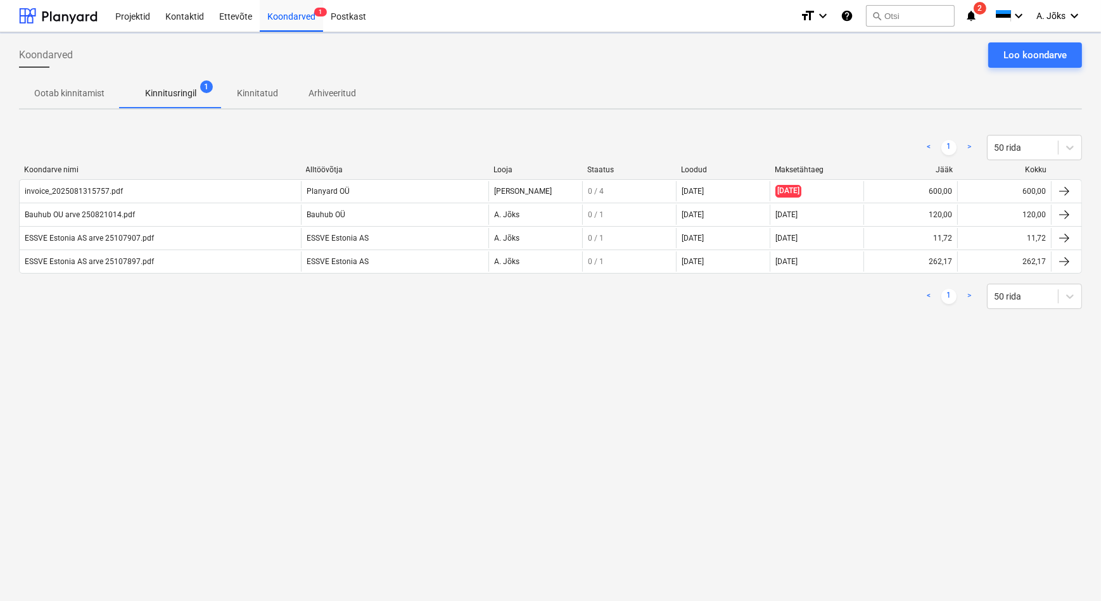
click at [233, 433] on div "Koondarved Loo koondarve Ootab kinnitamist Kinnitusringil 1 Kinnitatud Arhiveer…" at bounding box center [550, 316] width 1101 height 569
click at [445, 380] on div "Koondarved Loo koondarve Ootab kinnitamist Kinnitusringil 1 Kinnitatud Arhiveer…" at bounding box center [550, 316] width 1101 height 569
click at [318, 345] on div "Koondarved Loo koondarve Ootab kinnitamist Kinnitusringil 1 Kinnitatud Arhiveer…" at bounding box center [550, 316] width 1101 height 569
click at [105, 194] on div "invoice_2025081315757.pdf" at bounding box center [74, 191] width 98 height 9
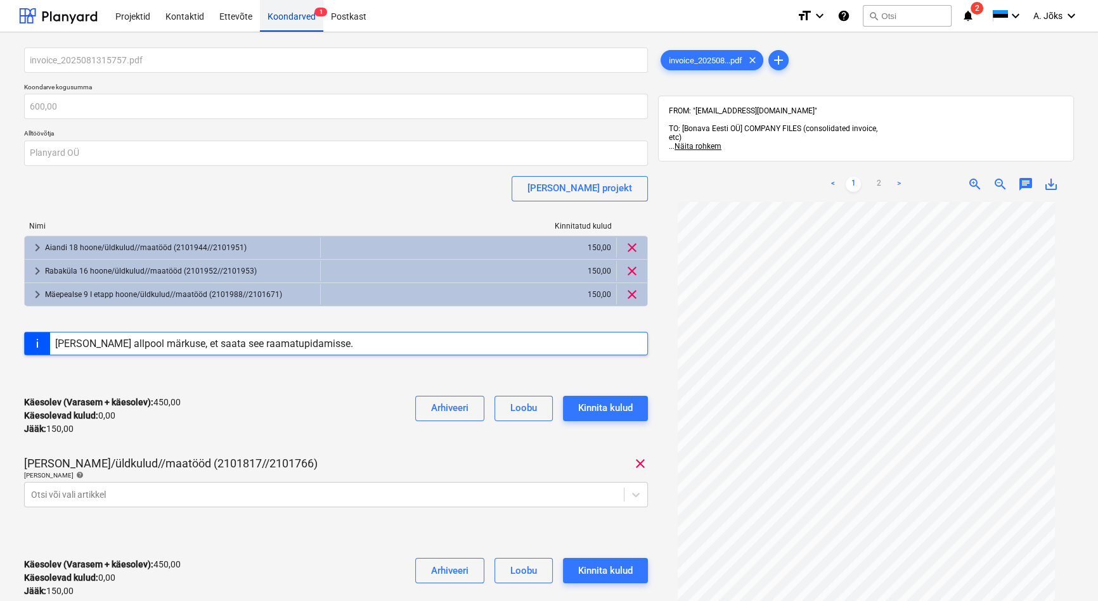
click at [283, 14] on div "Koondarved 1" at bounding box center [291, 15] width 63 height 32
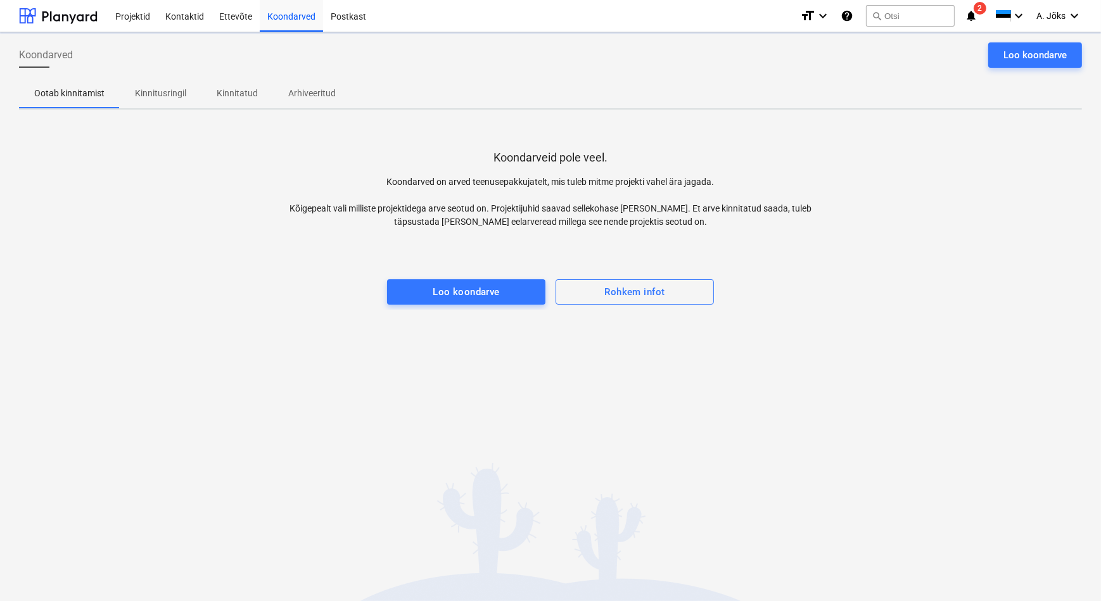
click at [160, 95] on p "Kinnitusringil" at bounding box center [160, 93] width 51 height 13
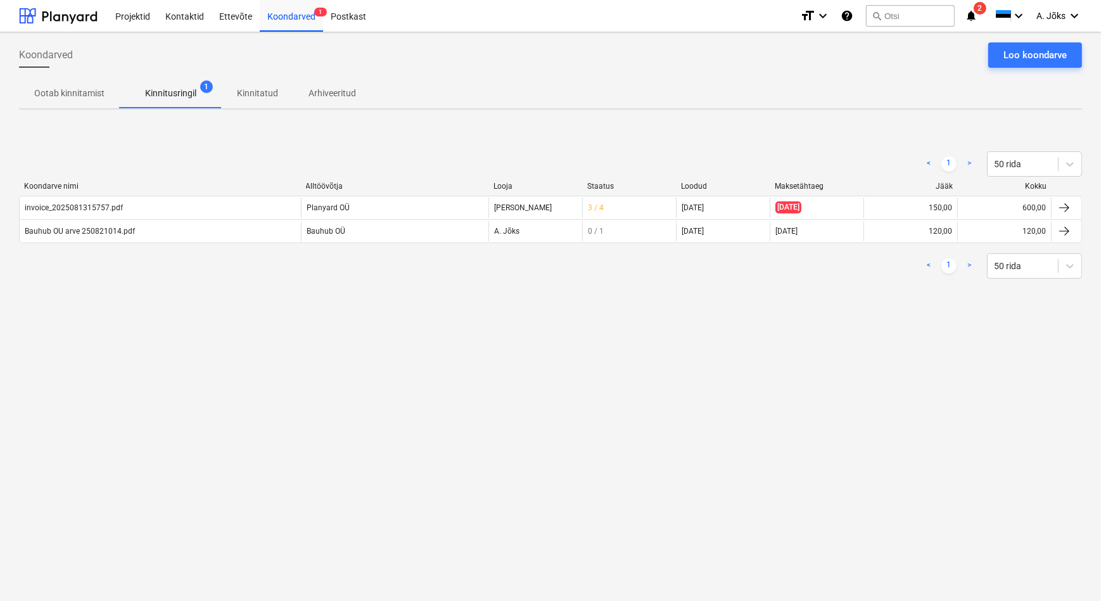
click at [424, 347] on div "Koondarved Loo koondarve Ootab kinnitamist Kinnitusringil 1 Kinnitatud Arhiveer…" at bounding box center [550, 316] width 1101 height 569
